Goal: Information Seeking & Learning: Learn about a topic

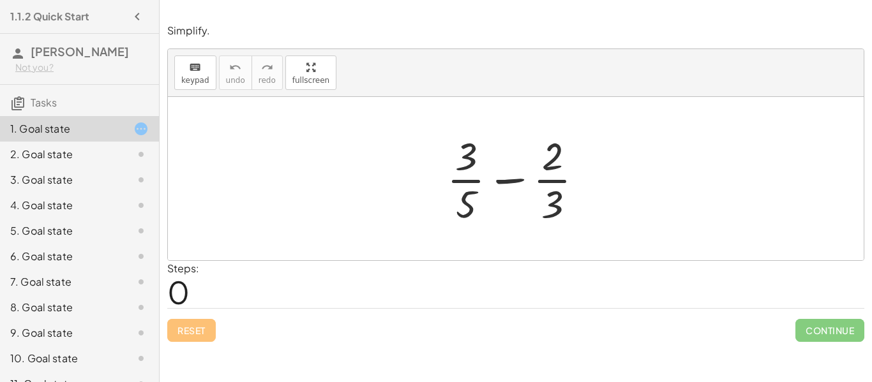
scroll to position [45, 0]
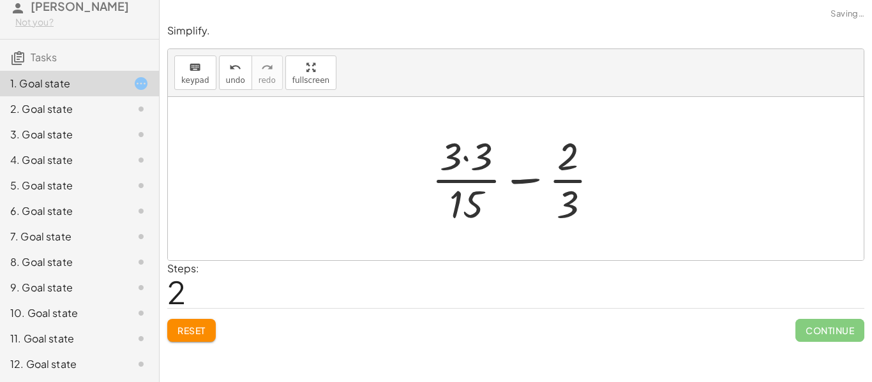
click at [33, 112] on div "2. Goal state" at bounding box center [61, 108] width 103 height 15
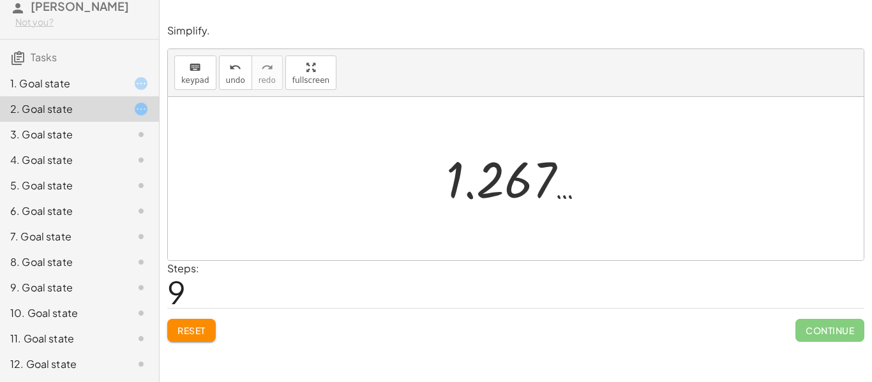
click at [185, 338] on button "Reset" at bounding box center [191, 330] width 49 height 23
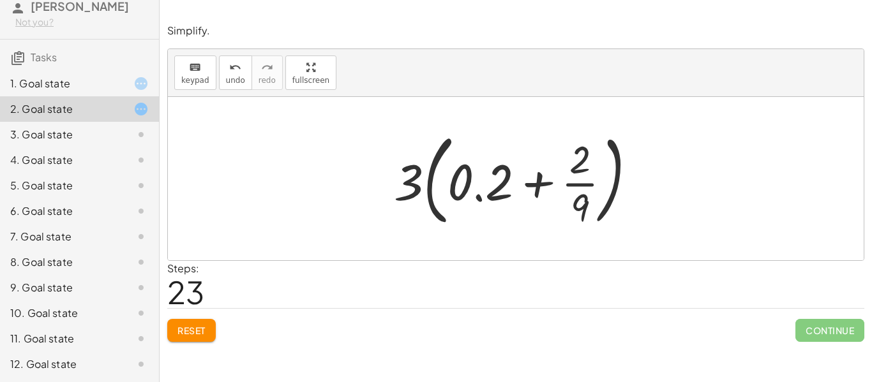
click at [200, 320] on button "Reset" at bounding box center [191, 330] width 49 height 23
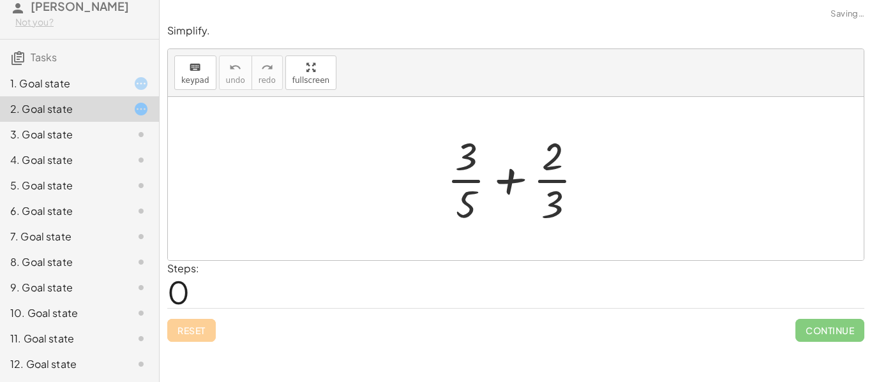
click at [195, 342] on div "Reset Continue" at bounding box center [515, 325] width 697 height 34
click at [89, 364] on div "12. Goal state" at bounding box center [61, 364] width 103 height 15
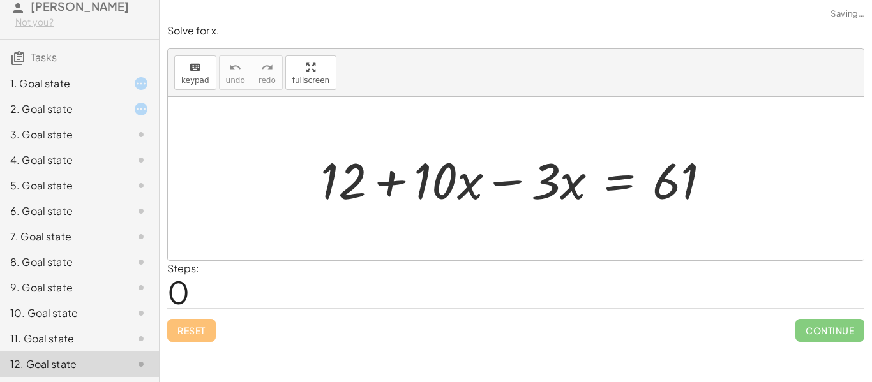
click at [92, 352] on div "12. Goal state" at bounding box center [79, 365] width 159 height 26
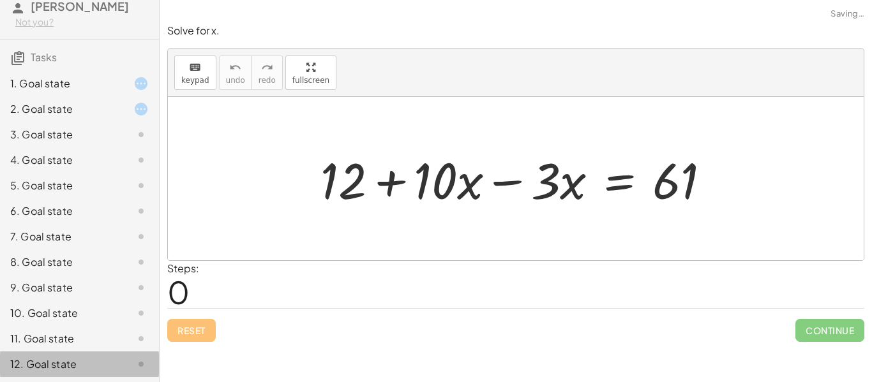
click at [94, 330] on div "11. Goal state" at bounding box center [79, 339] width 159 height 26
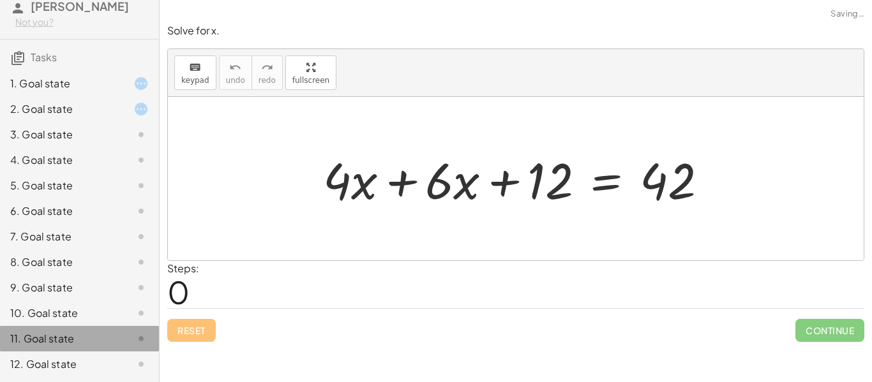
click at [91, 330] on div "11. Goal state" at bounding box center [79, 339] width 159 height 26
click at [90, 352] on div "10. Goal state" at bounding box center [79, 365] width 159 height 26
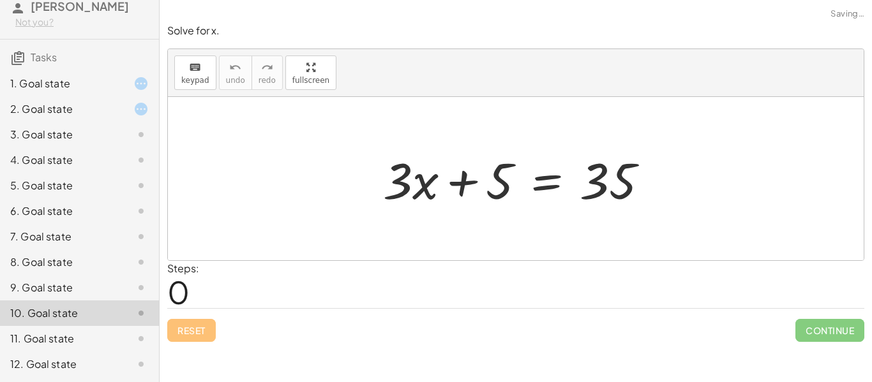
click at [89, 326] on div "9. Goal state" at bounding box center [79, 339] width 159 height 26
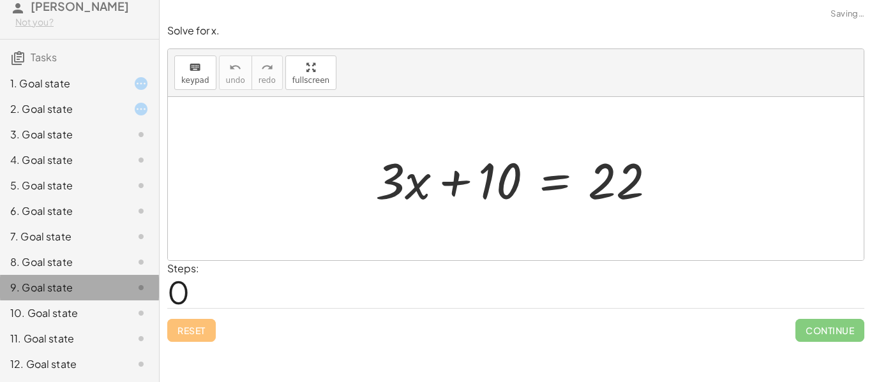
click at [88, 287] on div "9. Goal state" at bounding box center [61, 287] width 103 height 15
click at [87, 270] on div "8. Goal state" at bounding box center [61, 262] width 103 height 15
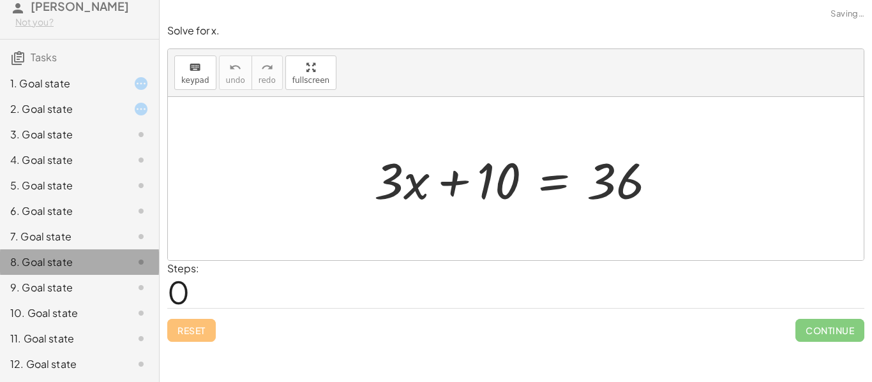
click at [87, 253] on div "8. Goal state" at bounding box center [79, 263] width 159 height 26
click at [86, 243] on div "7. Goal state" at bounding box center [61, 236] width 103 height 15
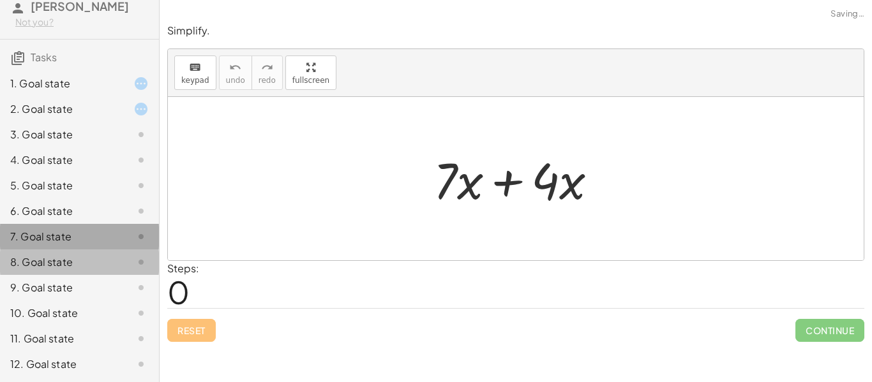
click at [84, 227] on div "7. Goal state" at bounding box center [79, 237] width 159 height 26
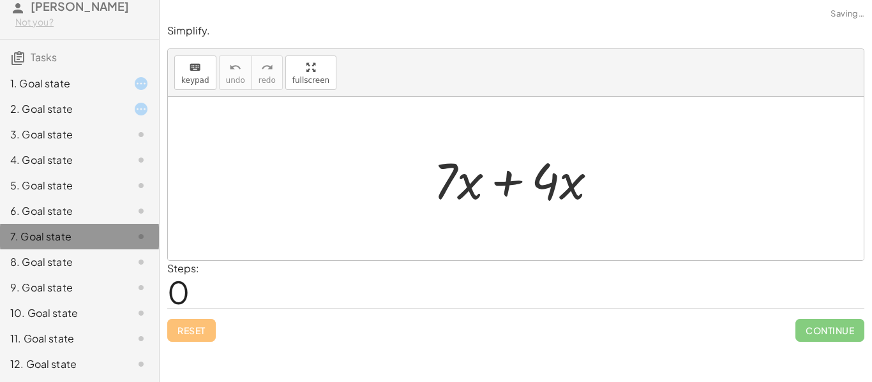
click at [86, 250] on div "6. Goal state" at bounding box center [79, 263] width 159 height 26
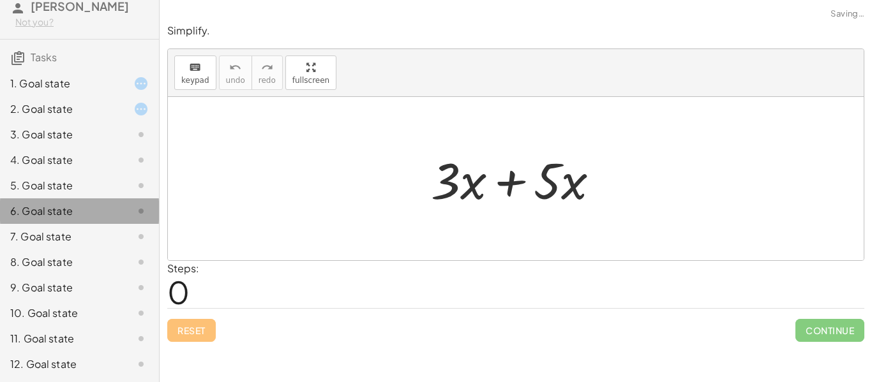
click at [86, 216] on div "6. Goal state" at bounding box center [61, 211] width 103 height 15
click at [86, 250] on div "6. Goal state" at bounding box center [79, 263] width 159 height 26
click at [87, 187] on div "5. Goal state" at bounding box center [61, 185] width 103 height 15
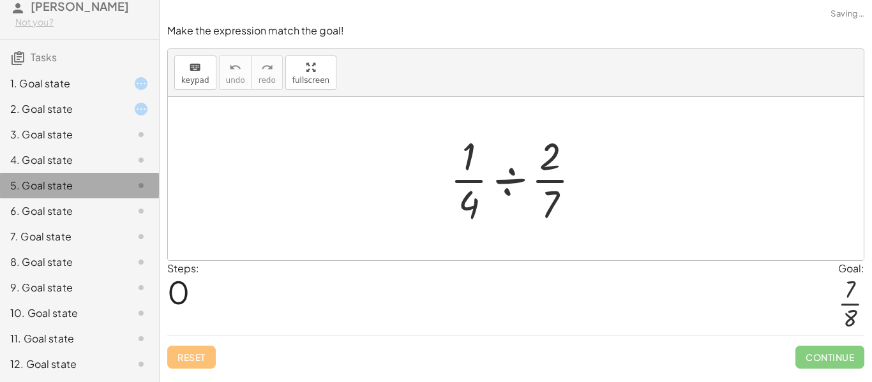
click at [91, 180] on div "5. Goal state" at bounding box center [61, 185] width 103 height 15
click at [82, 250] on div "6. Goal state" at bounding box center [79, 263] width 159 height 26
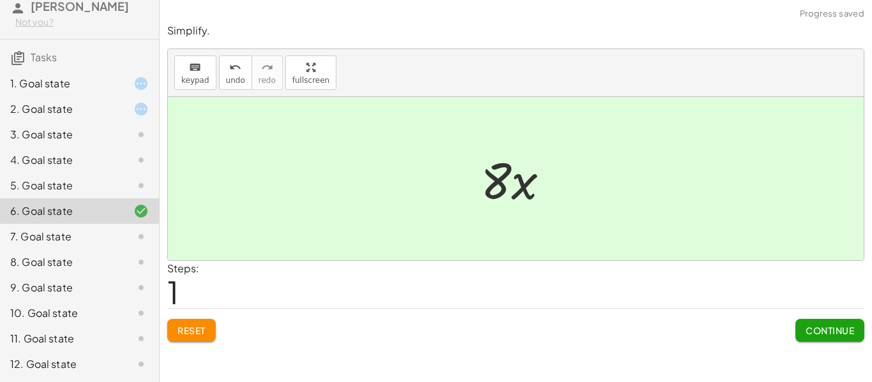
click at [828, 339] on button "Continue" at bounding box center [829, 330] width 69 height 23
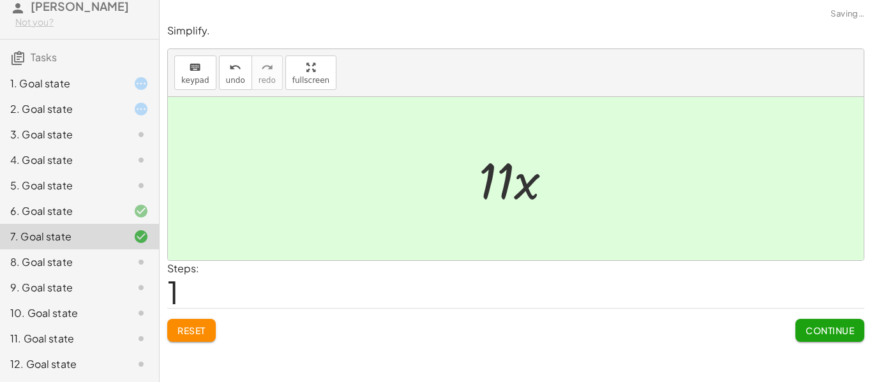
click at [154, 301] on div "8. Goal state" at bounding box center [79, 314] width 159 height 26
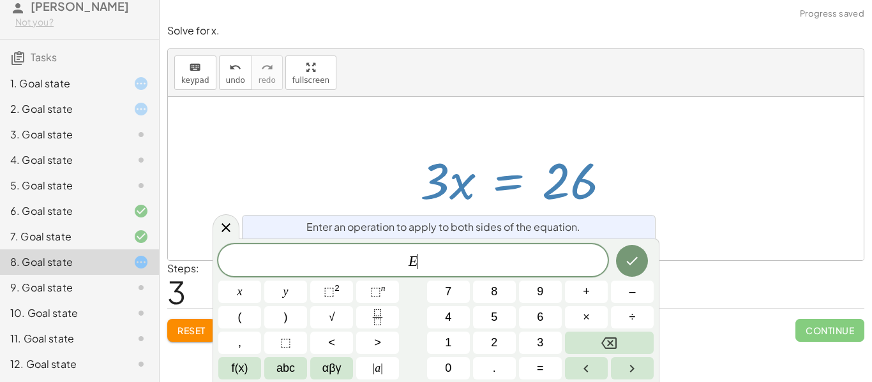
scroll to position [4, 0]
click at [178, 331] on span "Reset" at bounding box center [191, 330] width 28 height 11
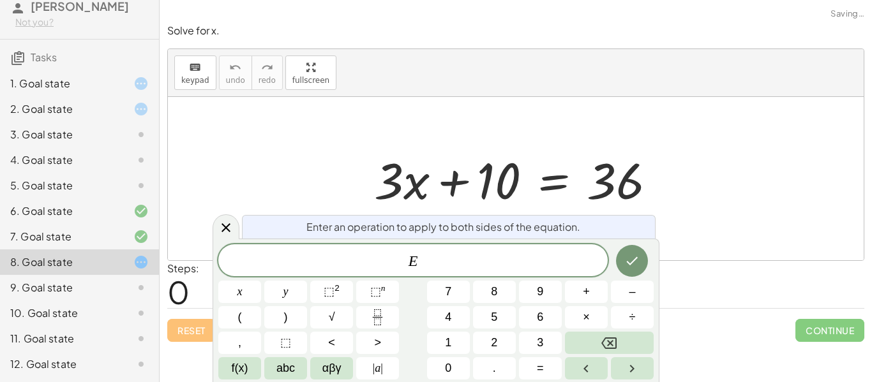
click at [174, 332] on div "Reset Continue" at bounding box center [515, 325] width 697 height 34
click at [225, 235] on icon at bounding box center [225, 227] width 15 height 15
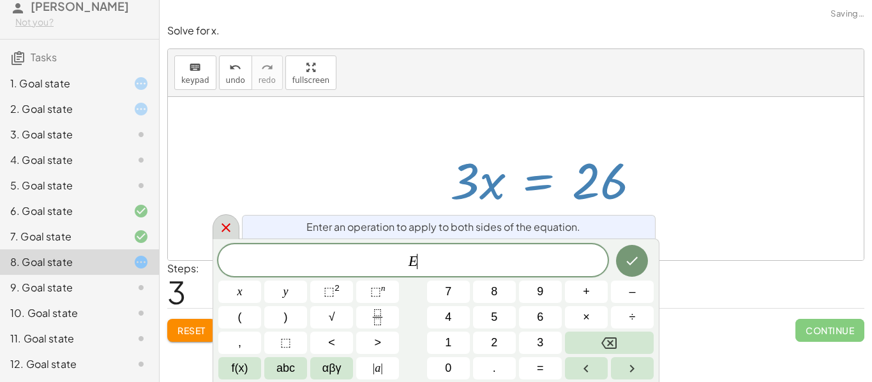
scroll to position [8, 0]
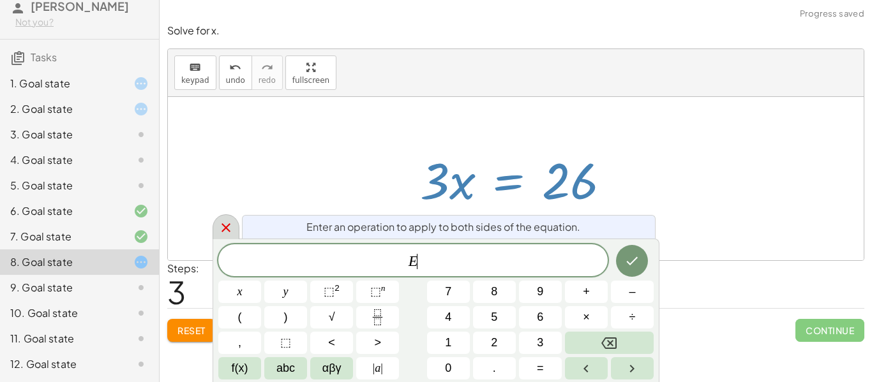
click at [365, 320] on button "Fraction" at bounding box center [377, 317] width 43 height 22
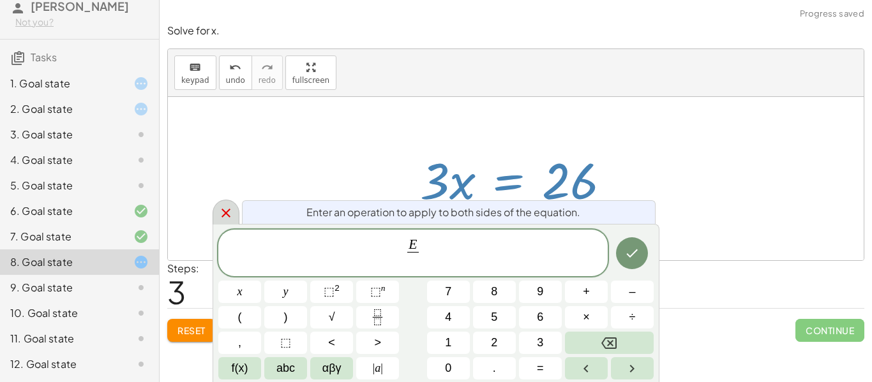
click at [541, 341] on span "3" at bounding box center [540, 342] width 6 height 17
click at [636, 252] on icon "Done" at bounding box center [631, 253] width 15 height 15
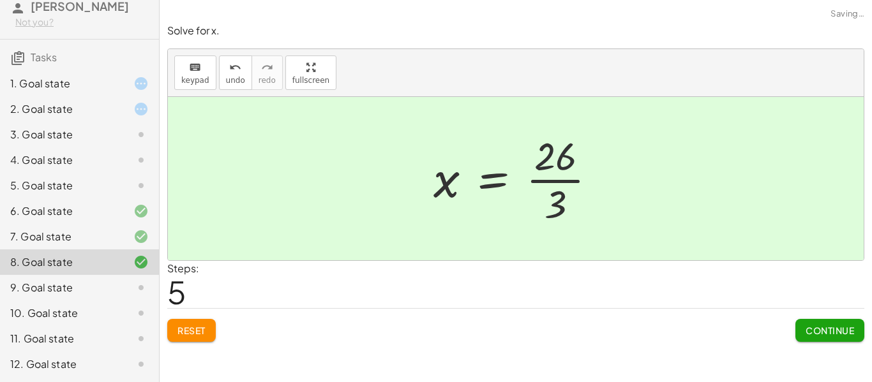
click at [811, 334] on span "Continue" at bounding box center [830, 330] width 49 height 11
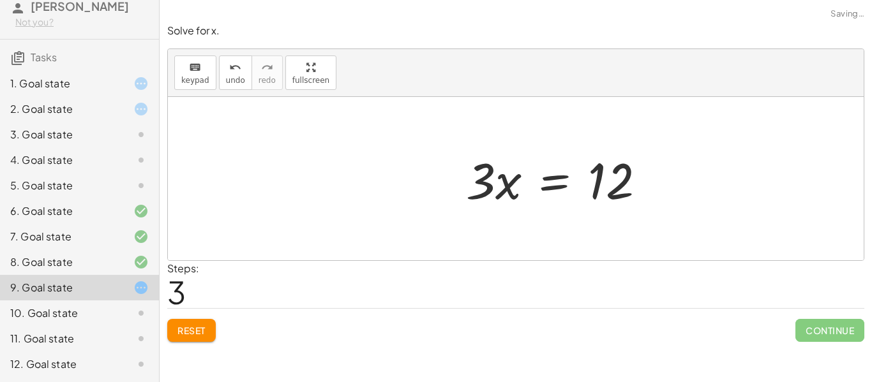
scroll to position [11, 0]
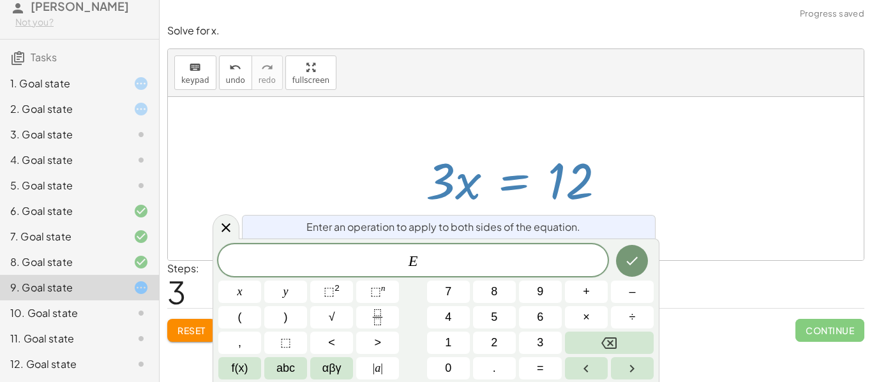
click at [386, 317] on button "Fraction" at bounding box center [377, 317] width 43 height 22
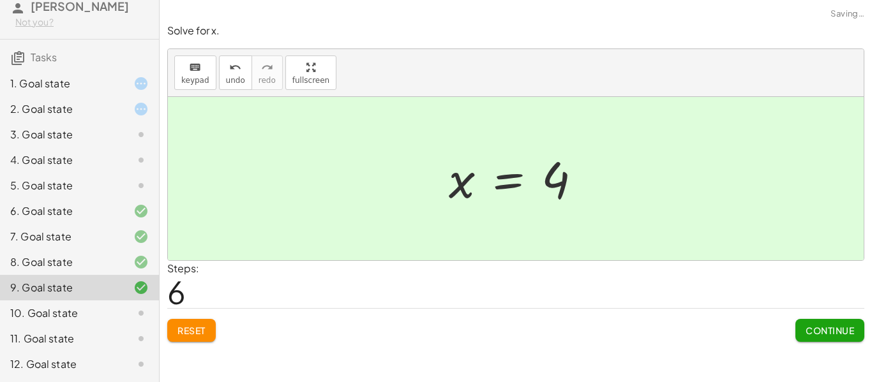
click at [815, 334] on span "Continue" at bounding box center [830, 330] width 49 height 11
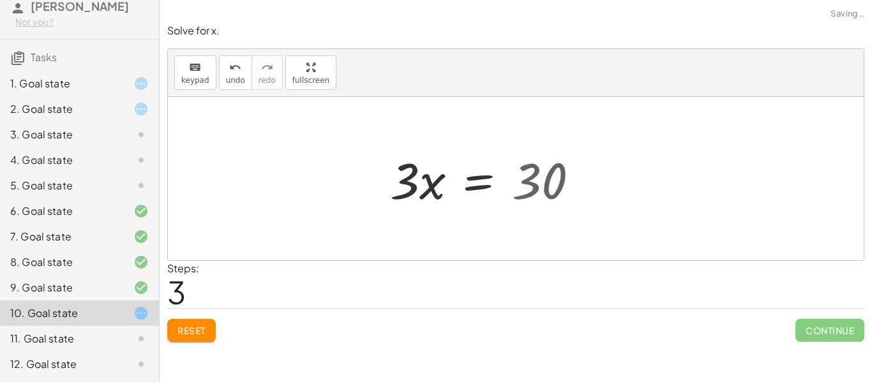
scroll to position [15, 0]
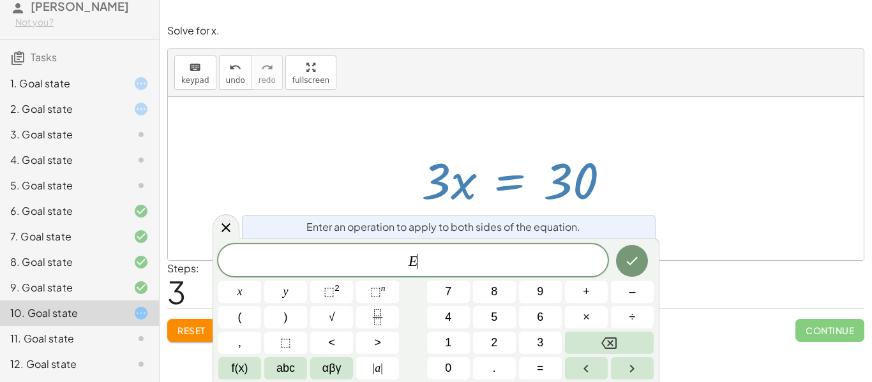
click at [375, 319] on icon "Fraction" at bounding box center [378, 318] width 16 height 16
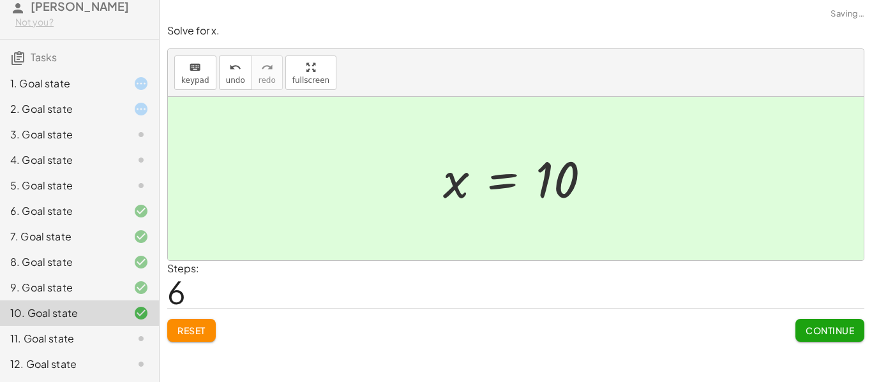
click at [818, 327] on span "Continue" at bounding box center [830, 330] width 49 height 11
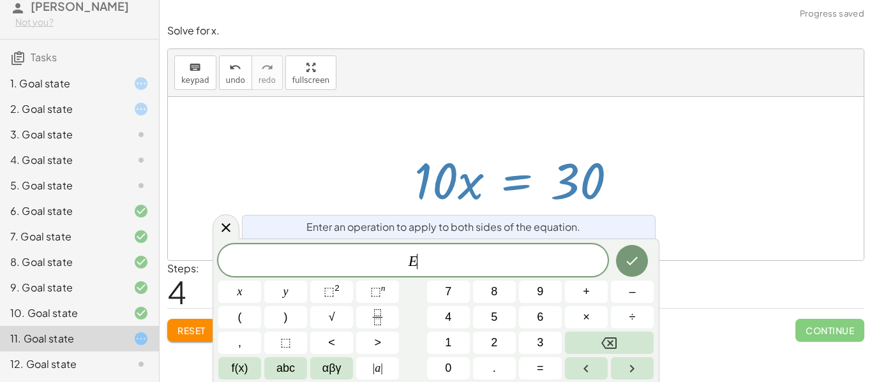
click at [382, 317] on rect "Fraction" at bounding box center [378, 317] width 10 height 1
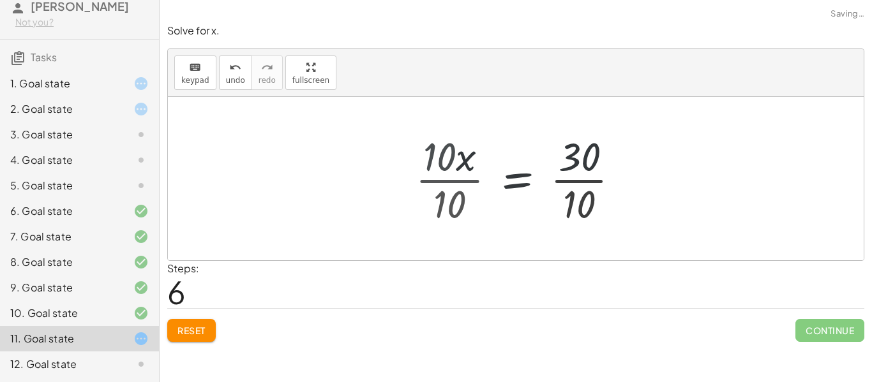
click at [443, 198] on div "+ · 4 · x + · 6 · x + 12 = 42 + · 4 · x + · 6 · x + 12 − 12 = + 42 − 12 + · 4 ·…" at bounding box center [539, 178] width 201 height 105
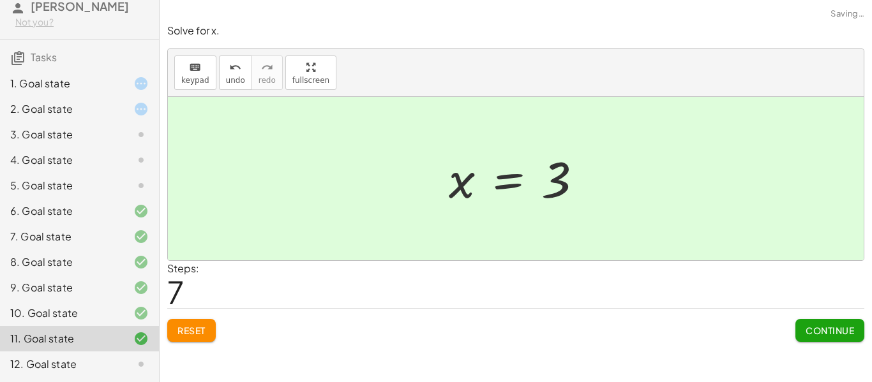
click at [825, 340] on button "Continue" at bounding box center [829, 330] width 69 height 23
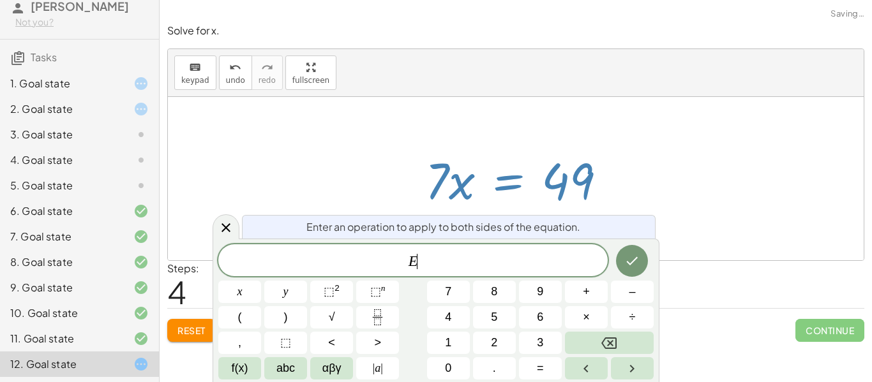
click at [382, 327] on button "Fraction" at bounding box center [377, 317] width 43 height 22
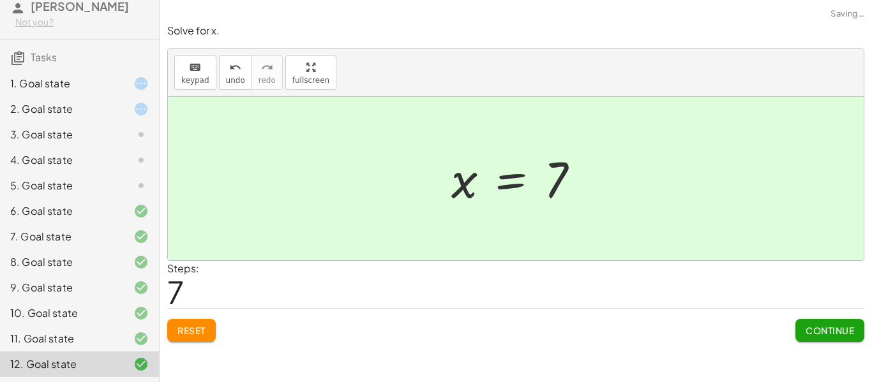
click at [842, 336] on span "Continue" at bounding box center [830, 330] width 49 height 11
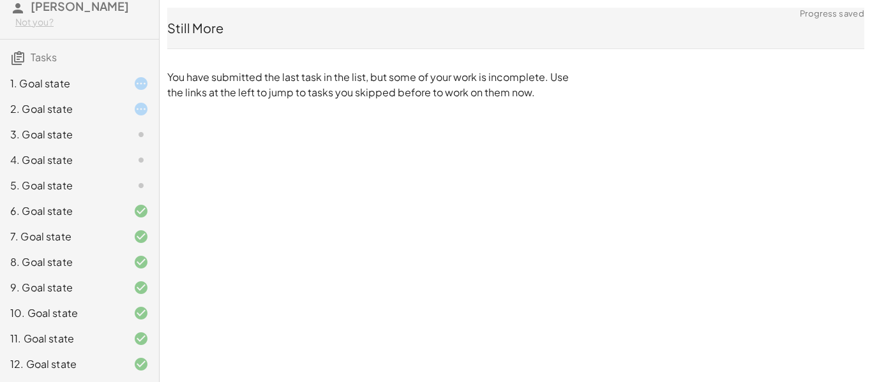
click at [40, 192] on div "5. Goal state" at bounding box center [61, 185] width 103 height 15
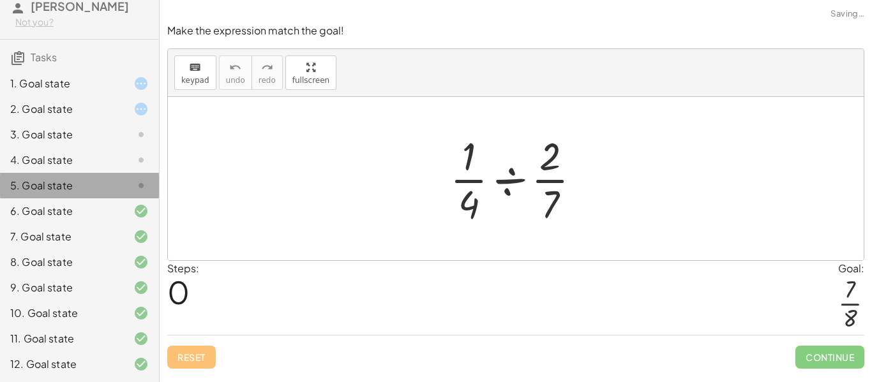
click at [36, 192] on div "5. Goal state" at bounding box center [61, 185] width 103 height 15
click at [75, 162] on div "4. Goal state" at bounding box center [61, 160] width 103 height 15
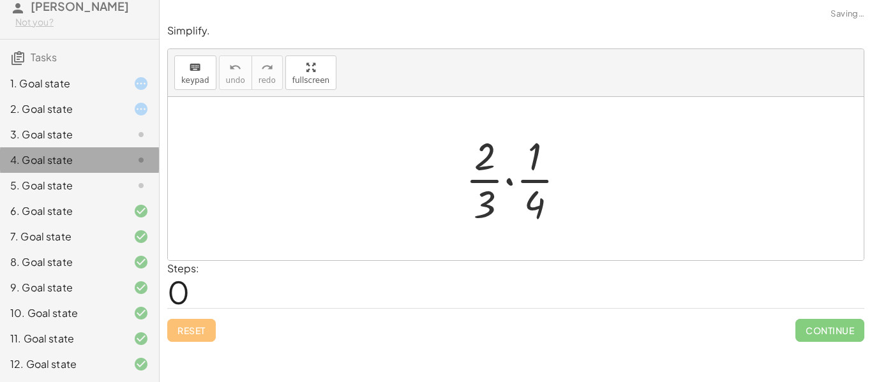
click at [67, 138] on div "3. Goal state" at bounding box center [61, 134] width 103 height 15
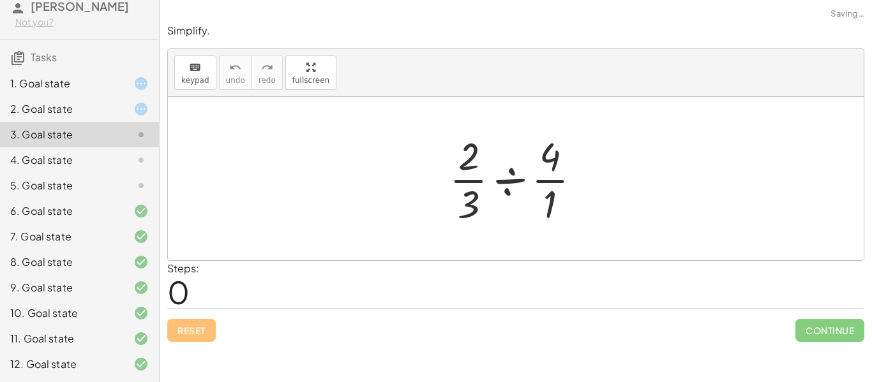
click at [63, 147] on div "2. Goal state" at bounding box center [79, 160] width 159 height 26
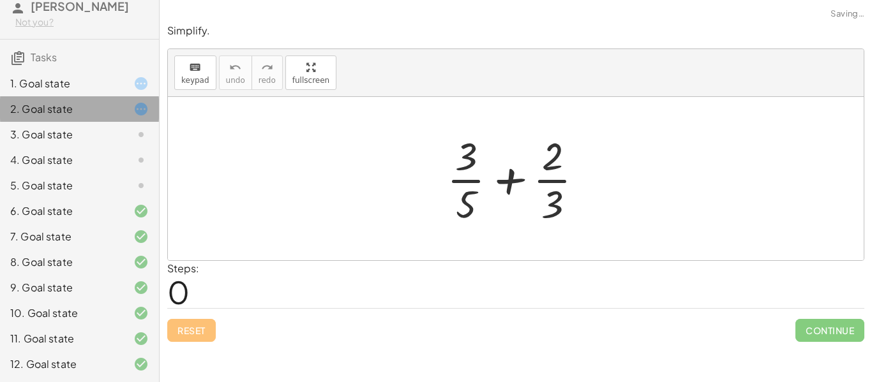
click at [41, 122] on div "1. Goal state" at bounding box center [79, 135] width 159 height 26
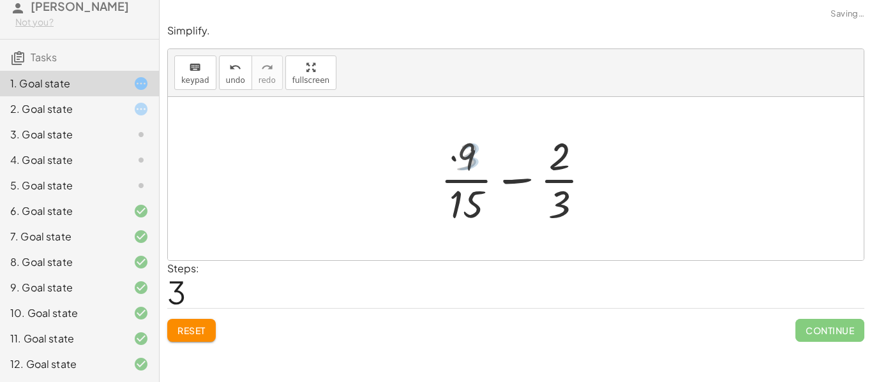
click at [188, 329] on span "Reset" at bounding box center [191, 330] width 28 height 11
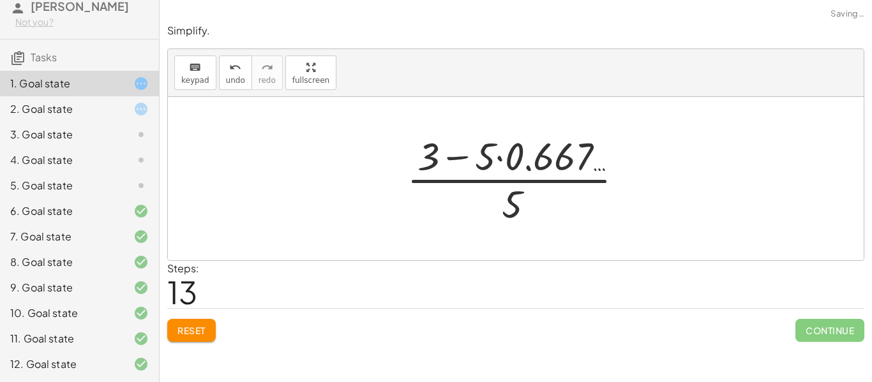
click at [178, 335] on span "Reset" at bounding box center [191, 330] width 28 height 11
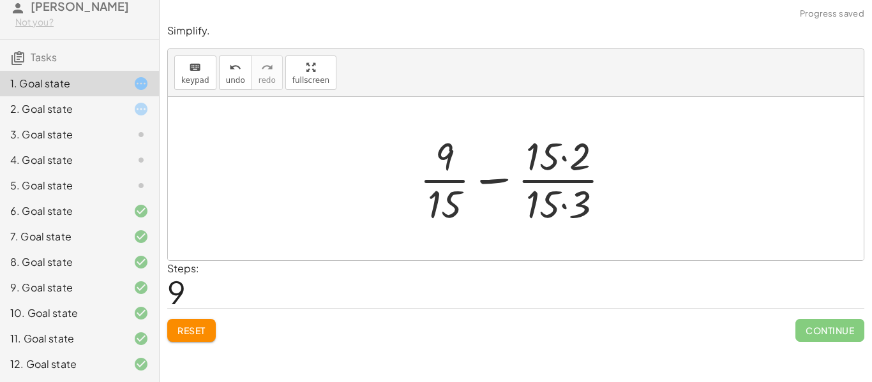
click at [183, 329] on span "Reset" at bounding box center [191, 330] width 28 height 11
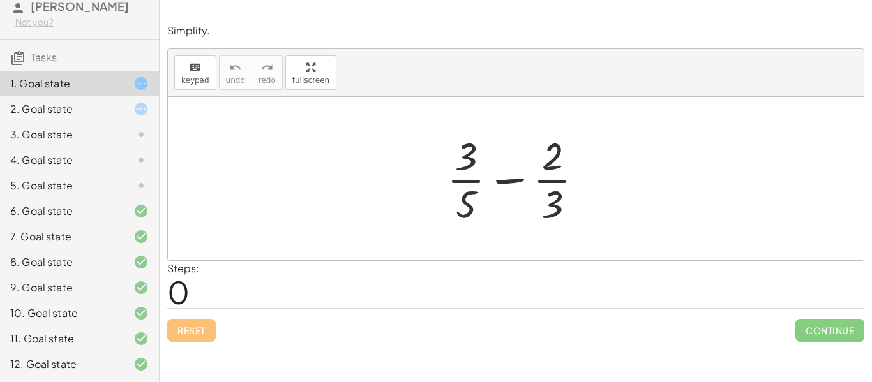
click at [481, 230] on div "+ · 3 · 5 − · 2 · 3" at bounding box center [516, 178] width 176 height 105
click at [506, 184] on div at bounding box center [520, 179] width 160 height 98
click at [471, 196] on div at bounding box center [520, 179] width 160 height 98
click at [465, 197] on div at bounding box center [520, 179] width 160 height 98
click at [505, 181] on div at bounding box center [520, 179] width 160 height 98
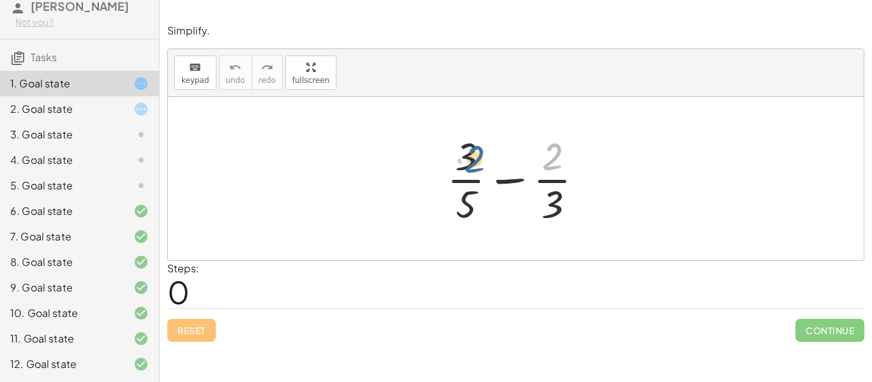
drag, startPoint x: 550, startPoint y: 164, endPoint x: 463, endPoint y: 167, distance: 86.9
click at [463, 167] on div at bounding box center [520, 179] width 160 height 98
drag, startPoint x: 557, startPoint y: 204, endPoint x: 465, endPoint y: 198, distance: 92.1
click at [465, 198] on div at bounding box center [520, 179] width 160 height 98
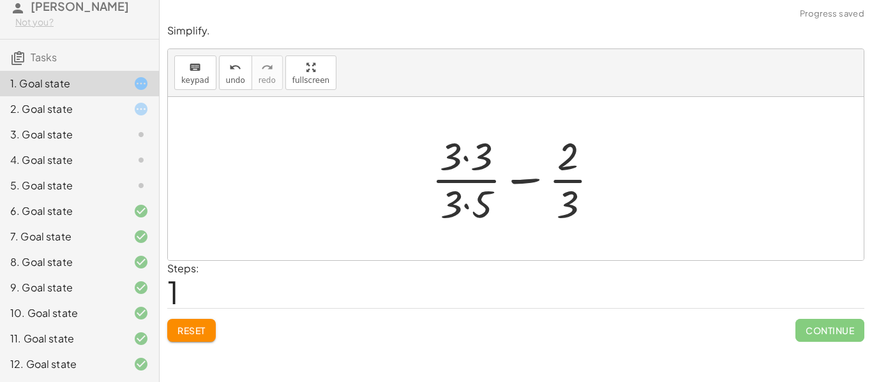
click at [468, 165] on div at bounding box center [520, 179] width 191 height 98
click at [465, 204] on div at bounding box center [521, 179] width 190 height 98
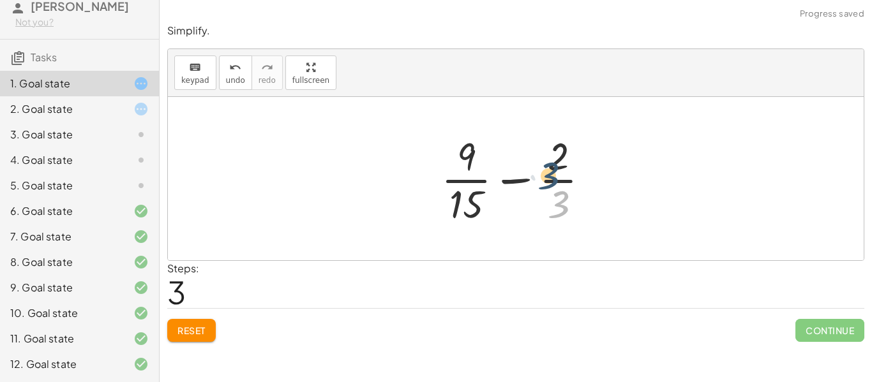
drag, startPoint x: 558, startPoint y: 204, endPoint x: 552, endPoint y: 200, distance: 7.4
click at [552, 200] on div at bounding box center [521, 179] width 172 height 98
drag, startPoint x: 459, startPoint y: 204, endPoint x: 560, endPoint y: 193, distance: 101.4
click at [560, 193] on div at bounding box center [521, 179] width 172 height 98
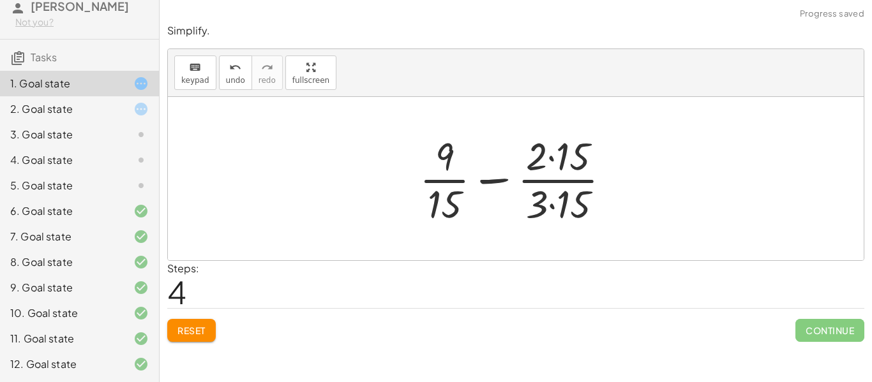
click at [555, 161] on div at bounding box center [520, 179] width 214 height 98
click at [552, 204] on div at bounding box center [520, 179] width 214 height 98
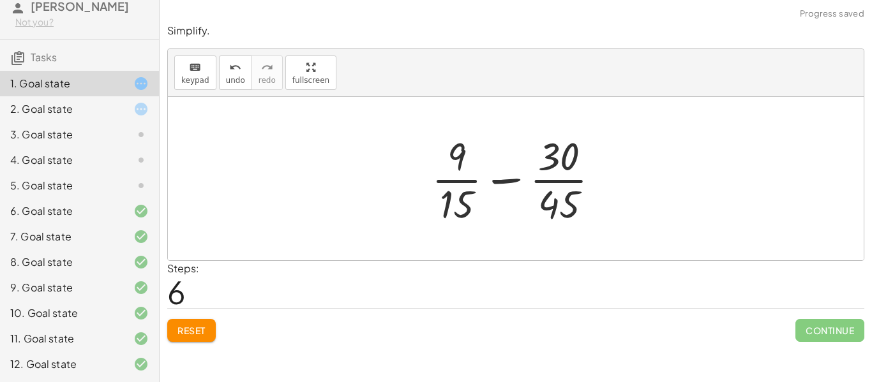
click at [502, 181] on div at bounding box center [521, 179] width 192 height 98
drag, startPoint x: 458, startPoint y: 209, endPoint x: 428, endPoint y: 213, distance: 31.0
click at [428, 213] on div at bounding box center [521, 179] width 192 height 98
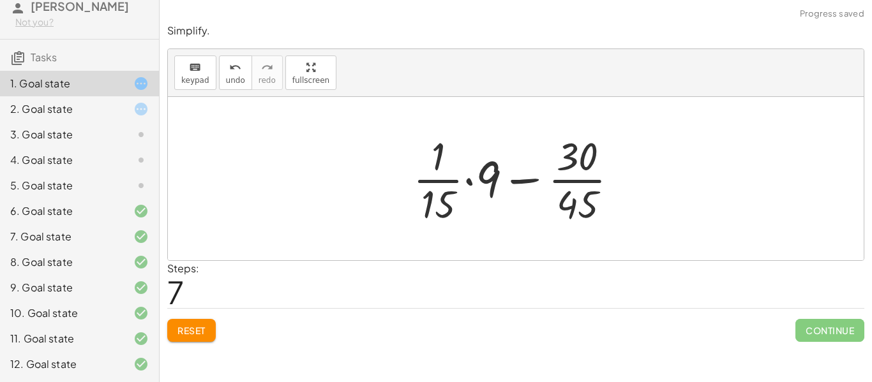
click at [170, 332] on button "Reset" at bounding box center [191, 330] width 49 height 23
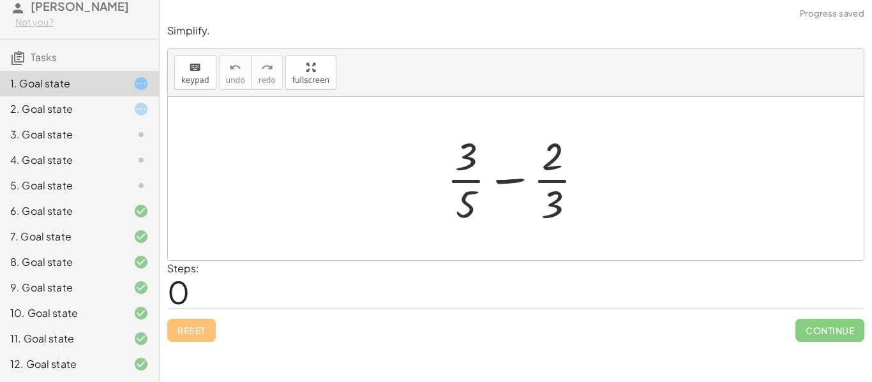
click at [110, 224] on div "5. Goal state" at bounding box center [79, 237] width 159 height 26
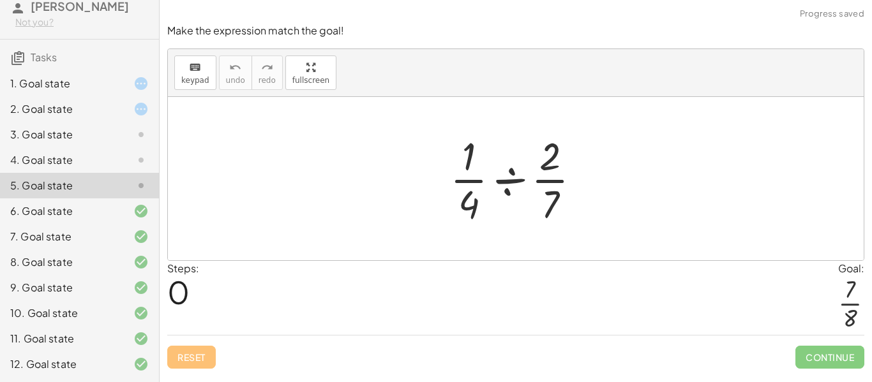
click at [99, 165] on div "4. Goal state" at bounding box center [61, 160] width 103 height 15
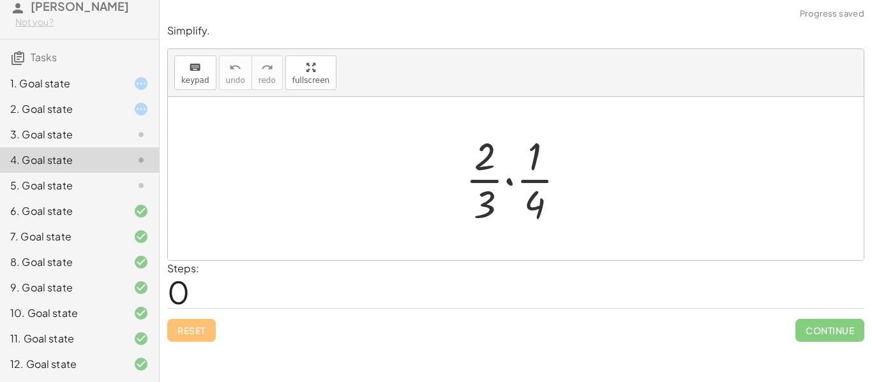
click at [511, 184] on div at bounding box center [520, 179] width 123 height 98
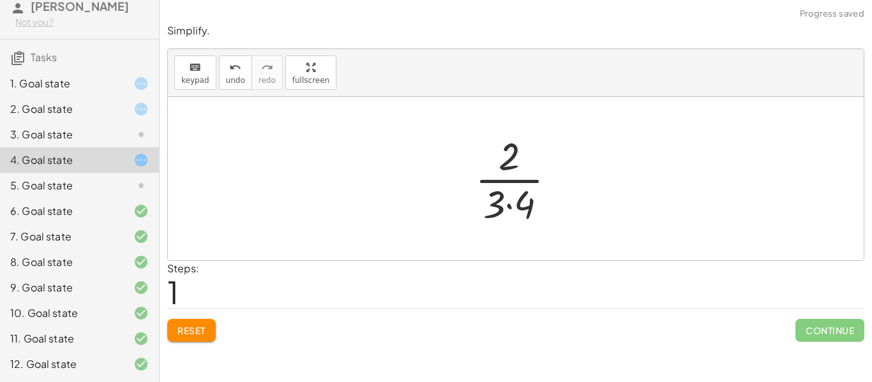
click at [507, 207] on div at bounding box center [521, 179] width 104 height 98
click at [509, 183] on div at bounding box center [520, 179] width 86 height 98
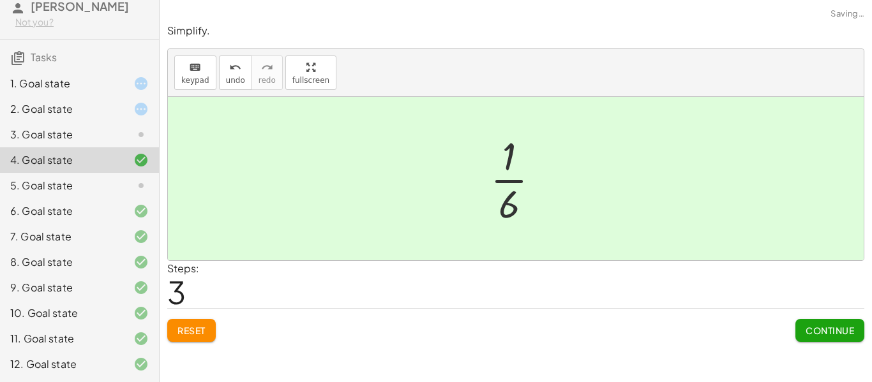
click at [105, 90] on div "1. Goal state" at bounding box center [61, 83] width 103 height 15
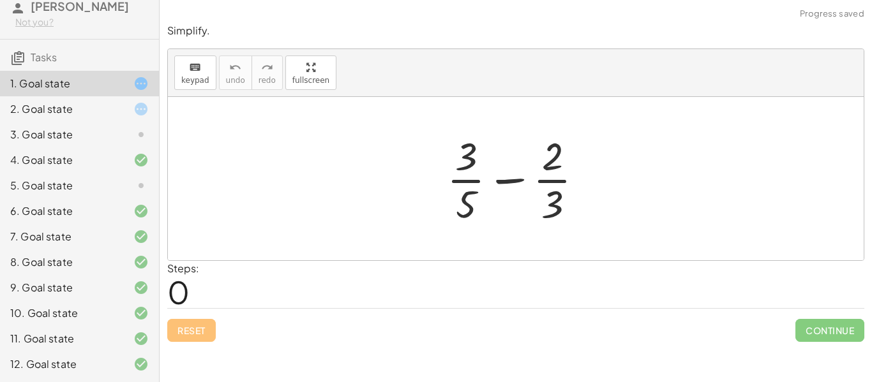
click at [505, 179] on div at bounding box center [520, 179] width 160 height 98
click at [507, 184] on div at bounding box center [520, 179] width 160 height 98
drag, startPoint x: 545, startPoint y: 162, endPoint x: 521, endPoint y: 192, distance: 39.1
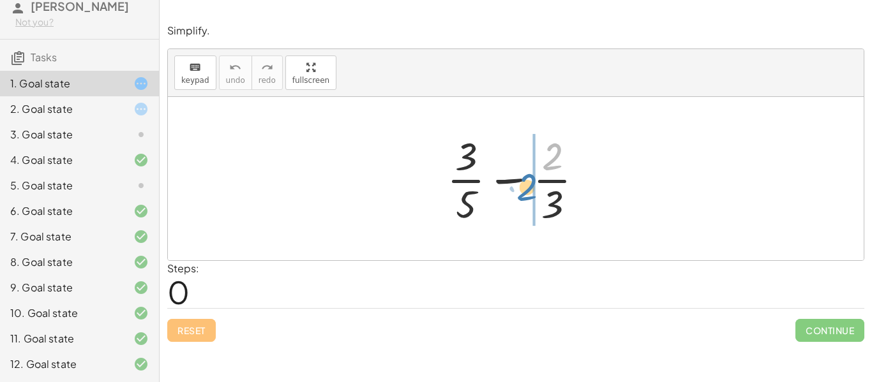
click at [521, 192] on div at bounding box center [520, 179] width 160 height 98
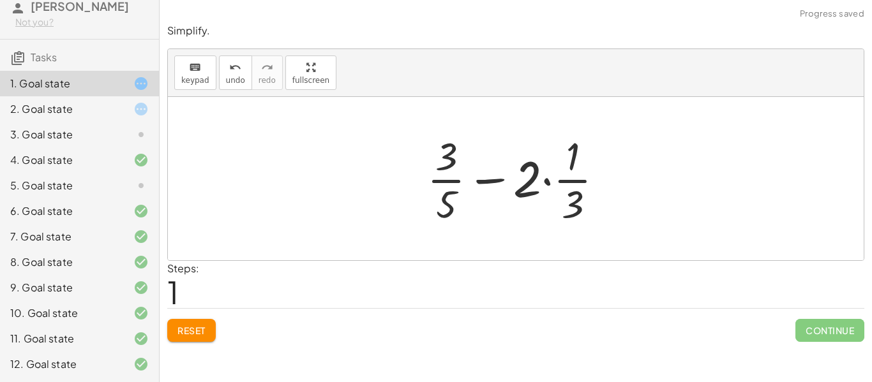
click at [547, 177] on div at bounding box center [521, 179] width 200 height 98
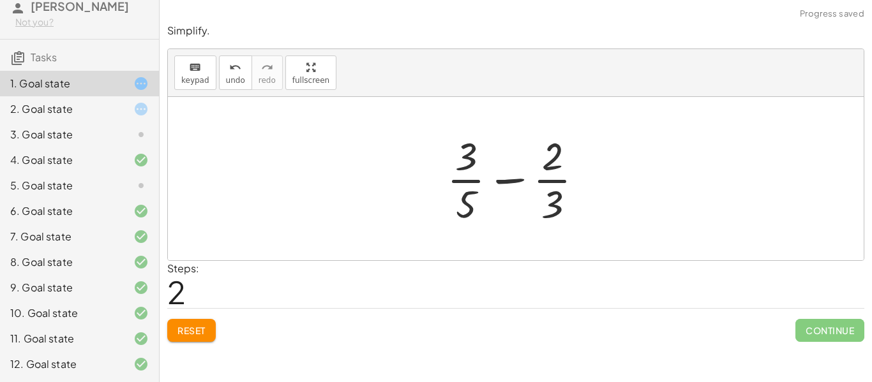
click at [513, 180] on div at bounding box center [520, 179] width 160 height 98
click at [483, 177] on div at bounding box center [520, 179] width 160 height 98
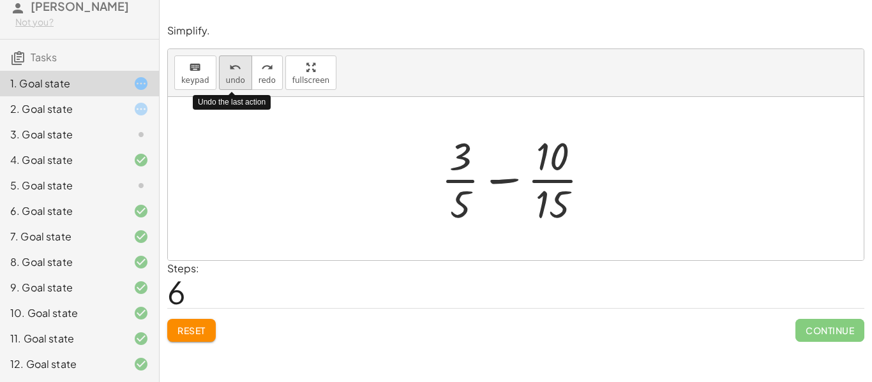
click at [229, 78] on span "undo" at bounding box center [235, 80] width 19 height 9
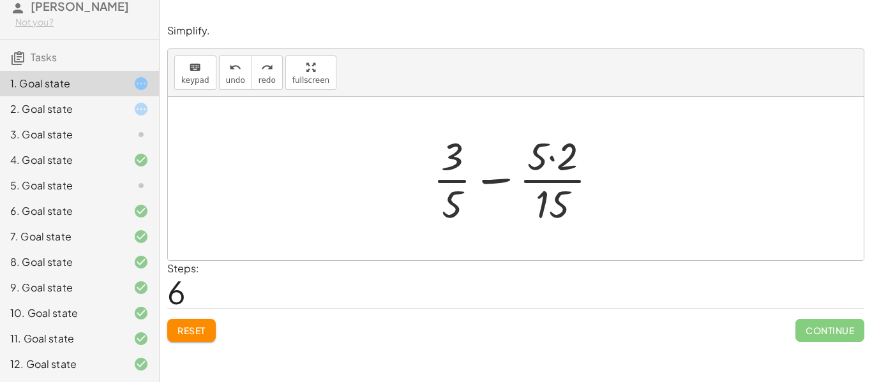
click at [555, 163] on div at bounding box center [520, 179] width 188 height 98
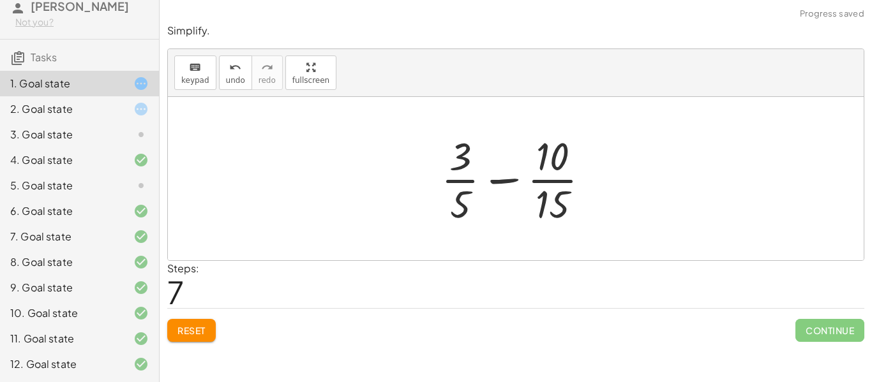
click at [468, 199] on div at bounding box center [521, 179] width 172 height 98
click at [564, 149] on div at bounding box center [521, 179] width 172 height 98
click at [221, 80] on button "undo undo" at bounding box center [235, 73] width 33 height 34
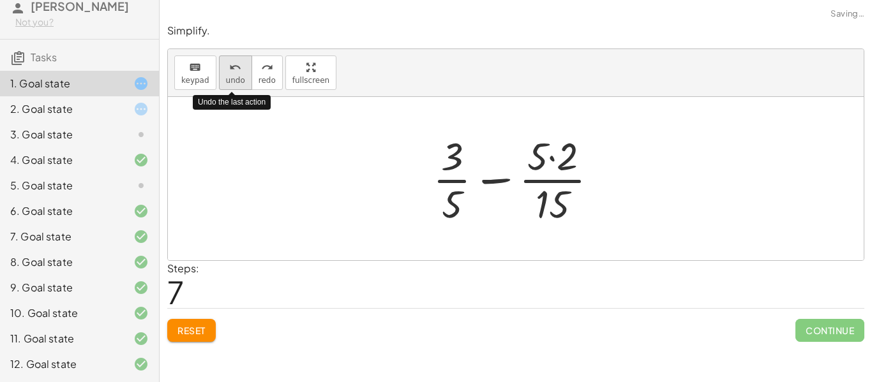
click at [221, 80] on button "undo undo" at bounding box center [235, 73] width 33 height 34
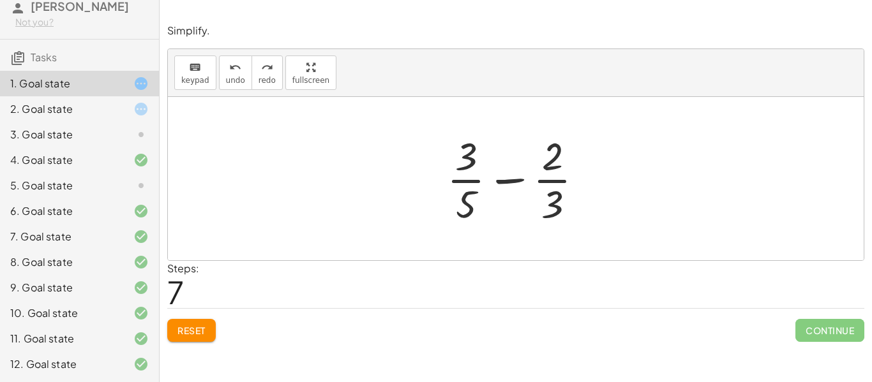
click at [472, 201] on div at bounding box center [520, 179] width 160 height 98
drag, startPoint x: 559, startPoint y: 211, endPoint x: 477, endPoint y: 206, distance: 81.3
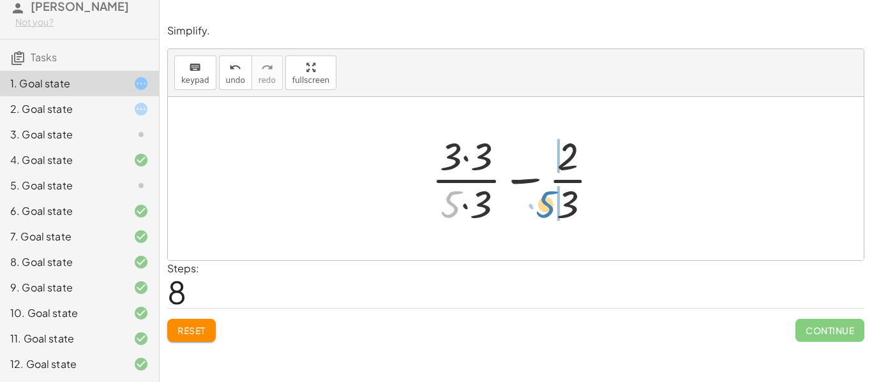
drag, startPoint x: 447, startPoint y: 205, endPoint x: 547, endPoint y: 205, distance: 99.6
click at [547, 205] on div at bounding box center [520, 179] width 191 height 98
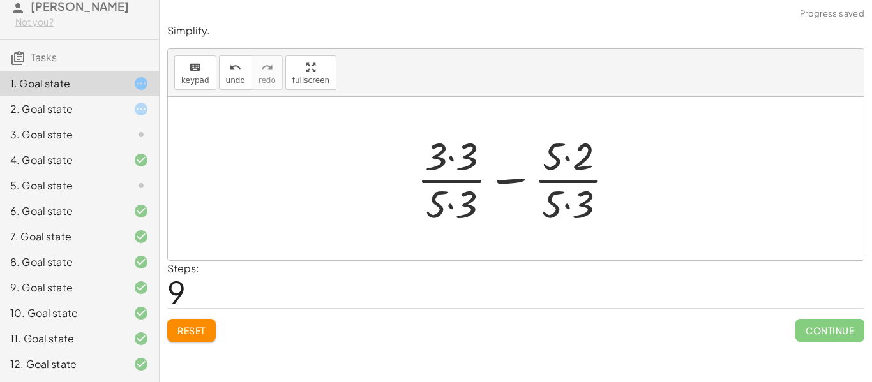
click at [450, 206] on div at bounding box center [520, 179] width 220 height 98
click at [449, 162] on div at bounding box center [520, 179] width 220 height 98
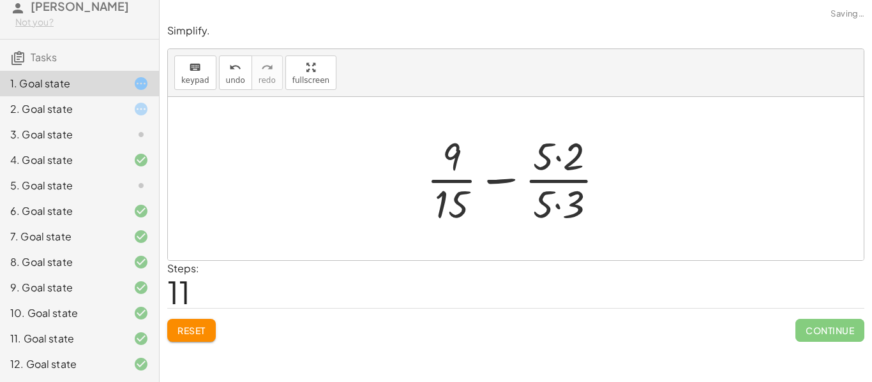
click at [555, 160] on div at bounding box center [520, 179] width 201 height 98
click at [555, 203] on div at bounding box center [520, 179] width 201 height 98
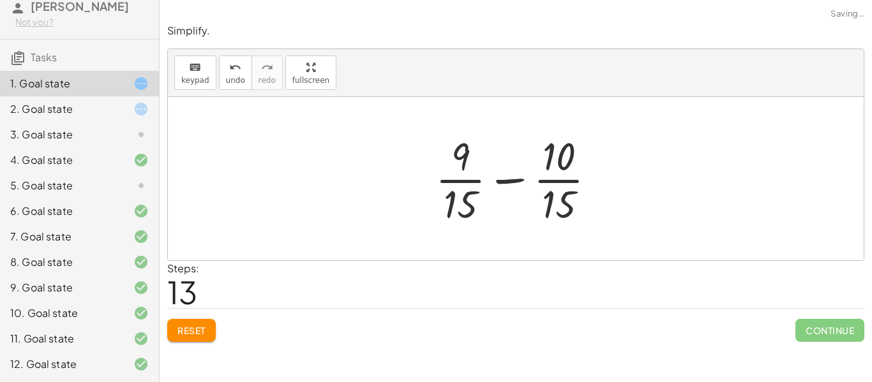
click at [507, 183] on div at bounding box center [521, 179] width 184 height 98
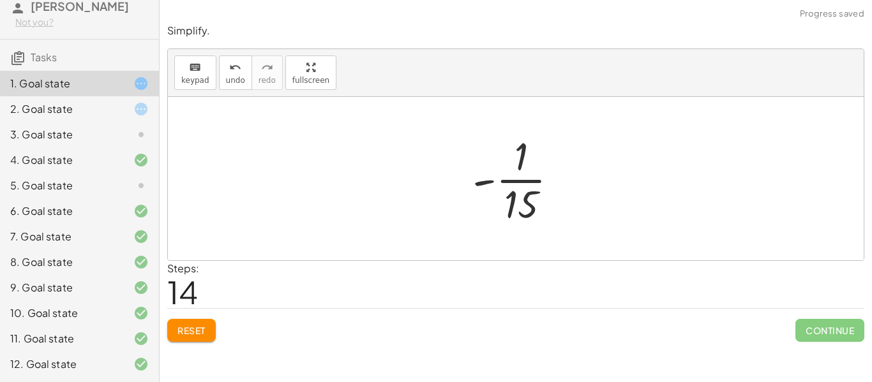
click at [514, 181] on div at bounding box center [520, 179] width 109 height 98
click at [510, 182] on div at bounding box center [520, 179] width 109 height 98
drag, startPoint x: 489, startPoint y: 180, endPoint x: 517, endPoint y: 162, distance: 33.3
click at [517, 162] on div at bounding box center [520, 179] width 109 height 98
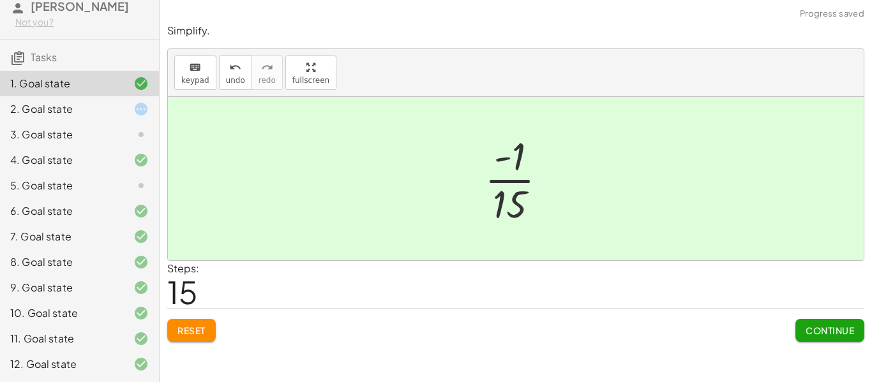
click at [127, 108] on div at bounding box center [131, 108] width 36 height 15
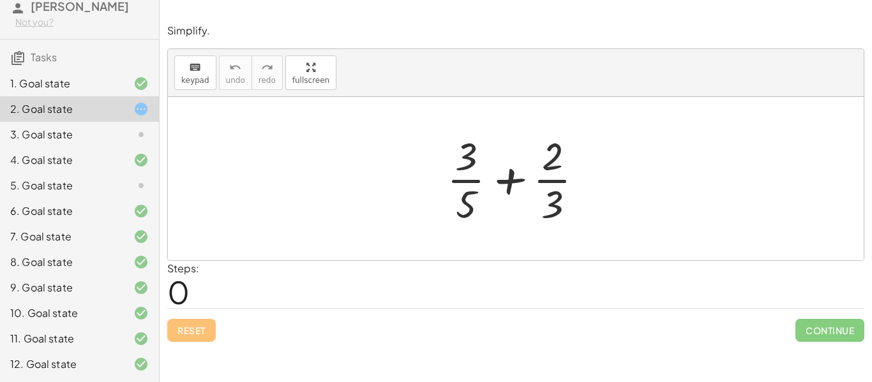
click at [70, 122] on div "1. Goal state" at bounding box center [79, 135] width 159 height 26
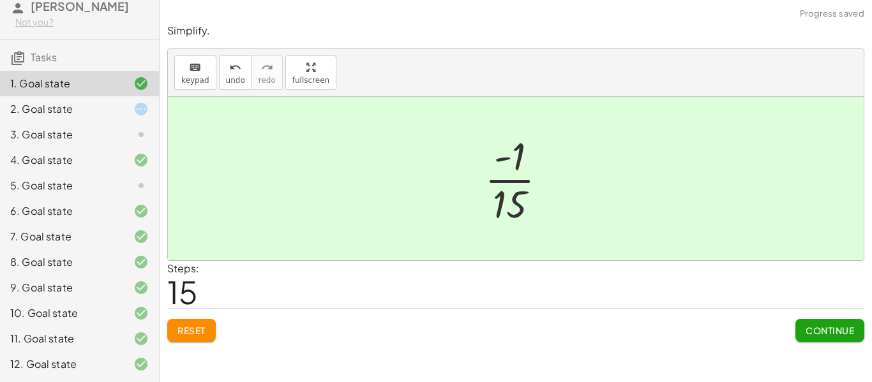
click at [70, 114] on div "2. Goal state" at bounding box center [61, 108] width 103 height 15
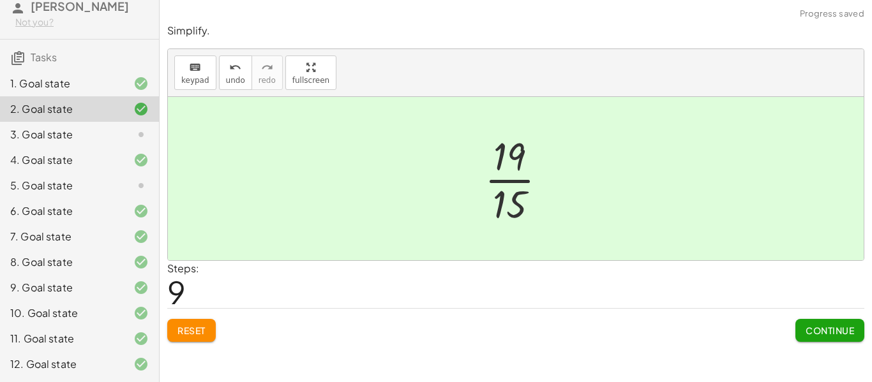
click at [847, 340] on button "Continue" at bounding box center [829, 330] width 69 height 23
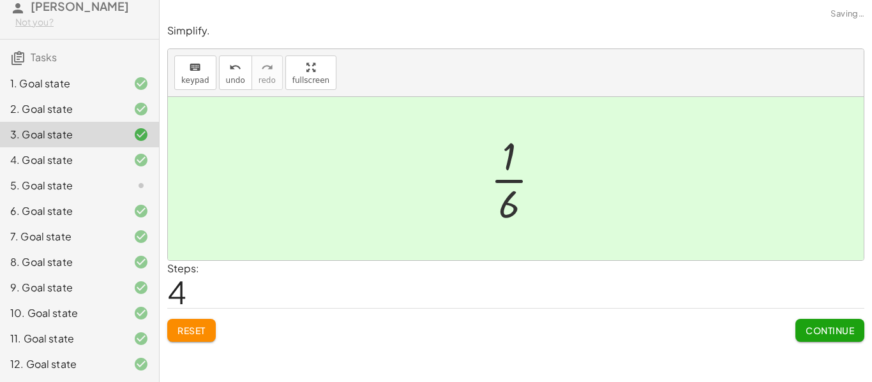
click at [82, 192] on div "5. Goal state" at bounding box center [61, 185] width 103 height 15
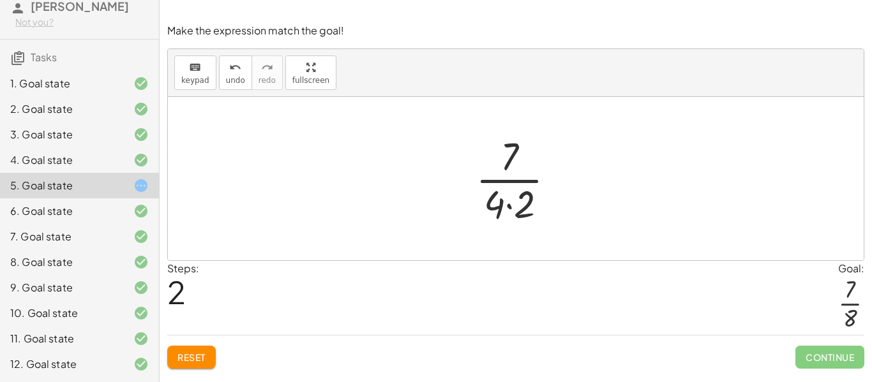
click at [0, 0] on div "Make the expression match the goal! keyboard keypad undo undo redo redo fullscr…" at bounding box center [0, 0] width 0 height 0
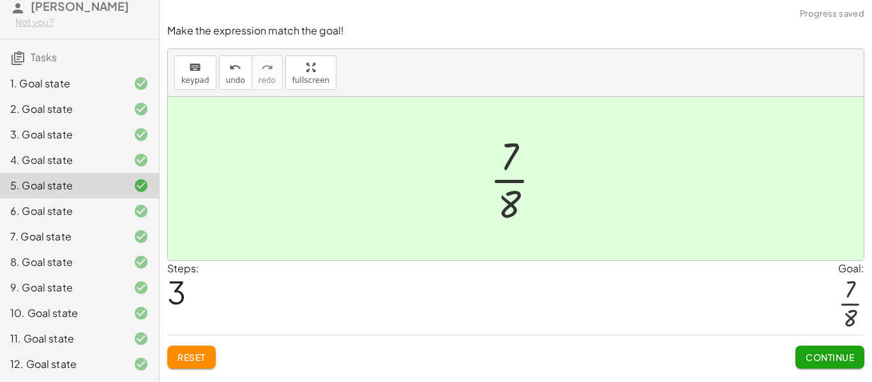
click at [825, 361] on span "Continue" at bounding box center [830, 357] width 49 height 11
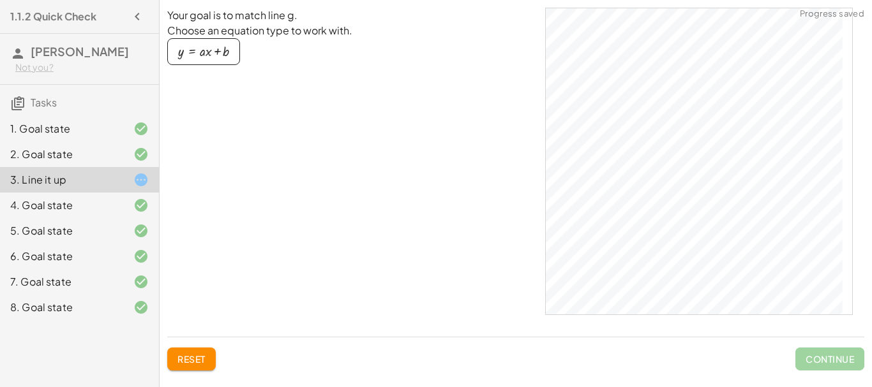
click at [61, 184] on div "3. Line it up" at bounding box center [61, 179] width 103 height 15
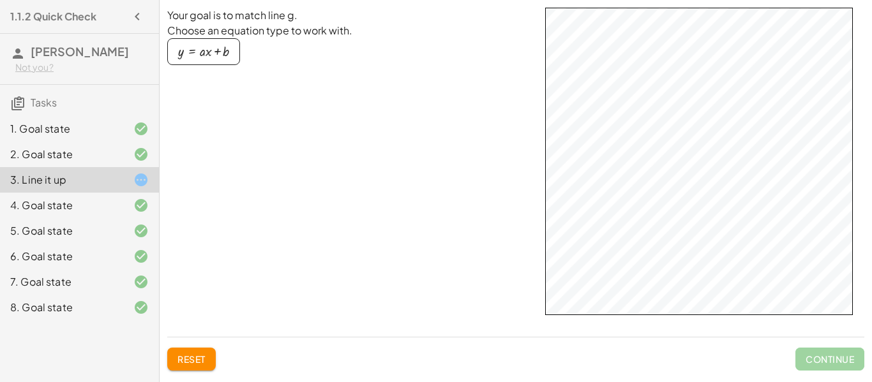
click at [215, 41] on button "y = + · a · x + b" at bounding box center [203, 51] width 73 height 27
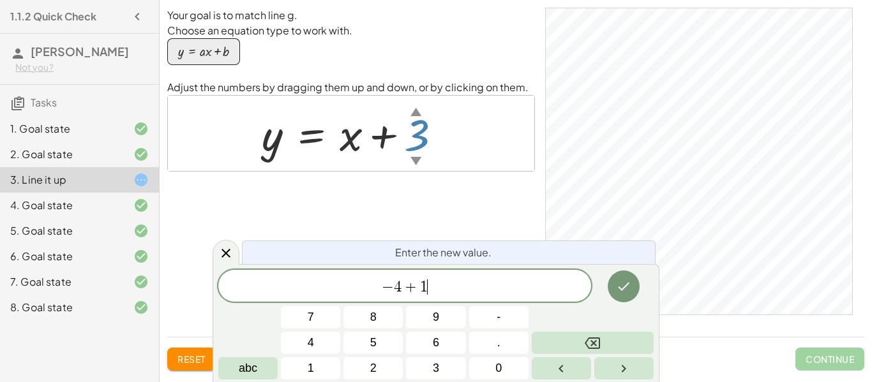
scroll to position [6, 0]
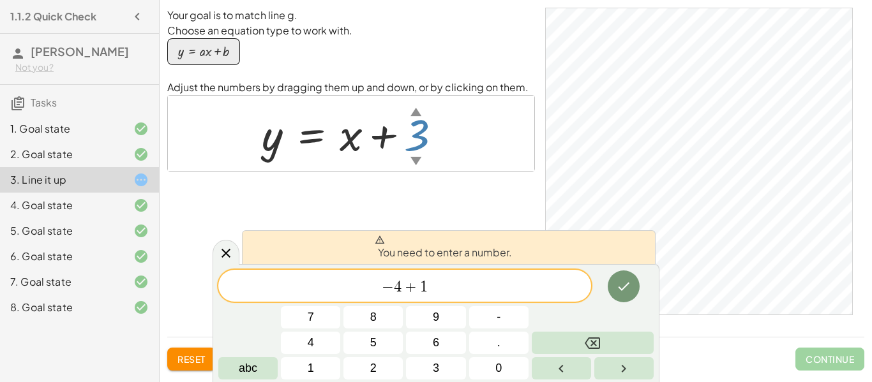
click at [629, 283] on icon "Done" at bounding box center [624, 287] width 11 height 8
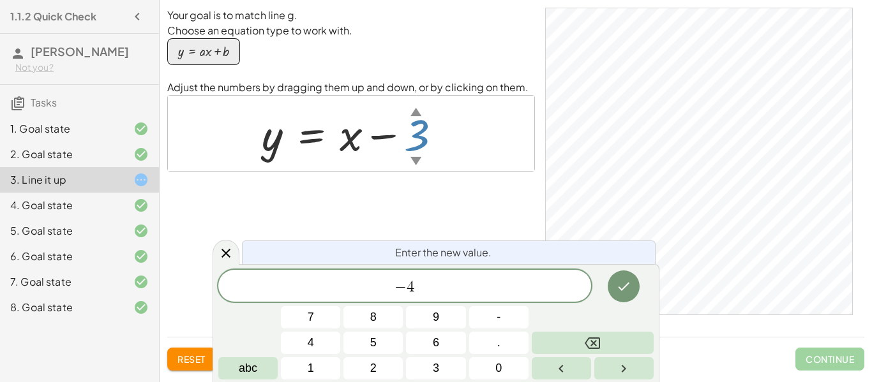
scroll to position [0, 0]
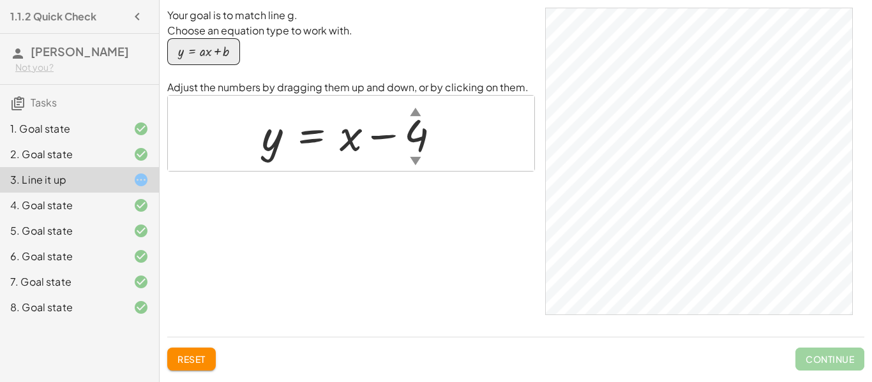
click at [432, 133] on div at bounding box center [356, 133] width 202 height 57
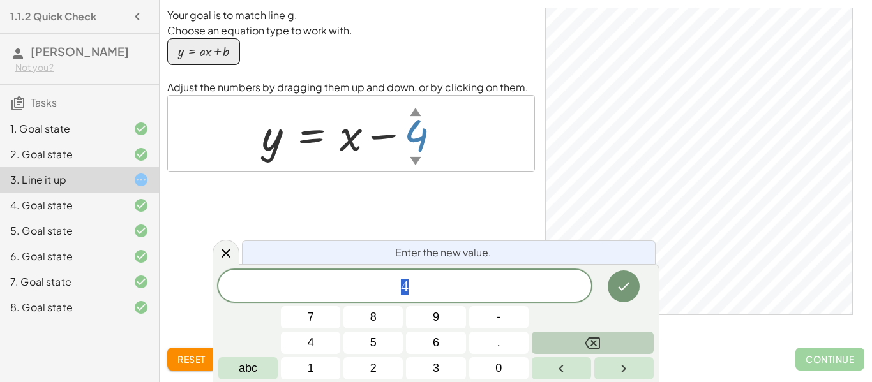
click at [608, 349] on button "Backspace" at bounding box center [593, 343] width 122 height 22
click at [217, 257] on div at bounding box center [226, 252] width 27 height 25
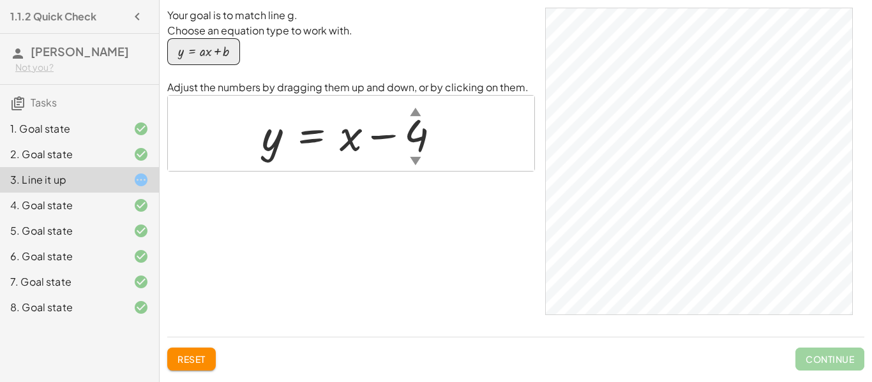
click at [410, 109] on div "▲" at bounding box center [415, 111] width 11 height 16
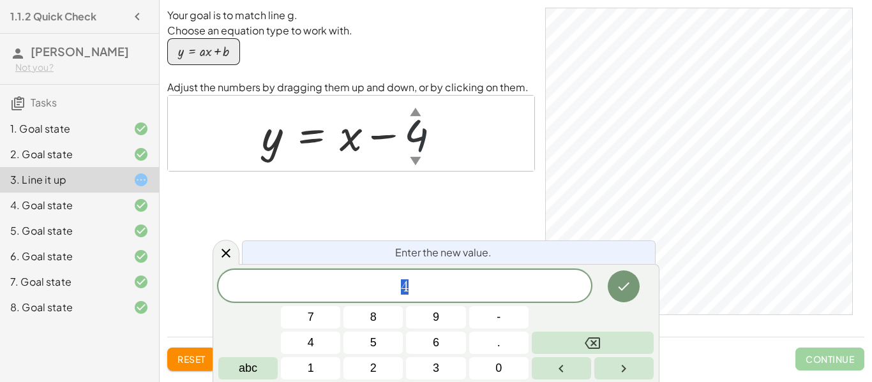
scroll to position [12, 0]
click at [415, 112] on div "▲" at bounding box center [415, 111] width 11 height 16
click at [426, 290] on span "4" at bounding box center [404, 287] width 373 height 18
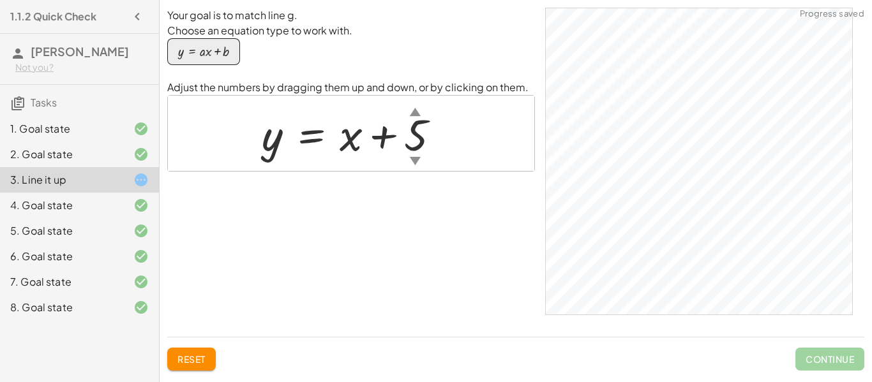
click at [412, 138] on div at bounding box center [355, 133] width 201 height 57
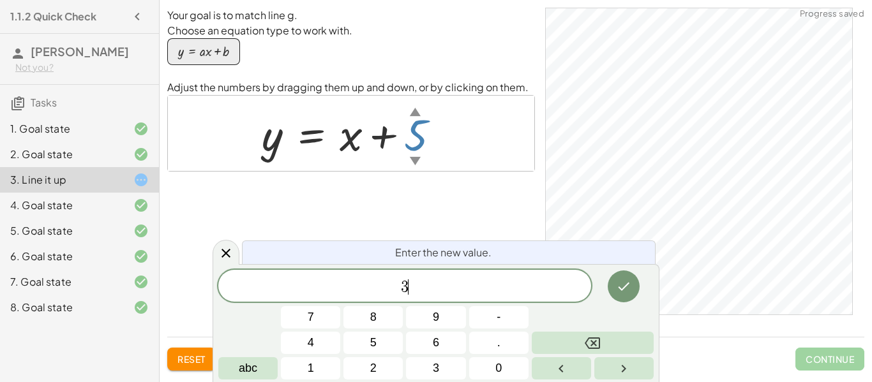
scroll to position [15, 0]
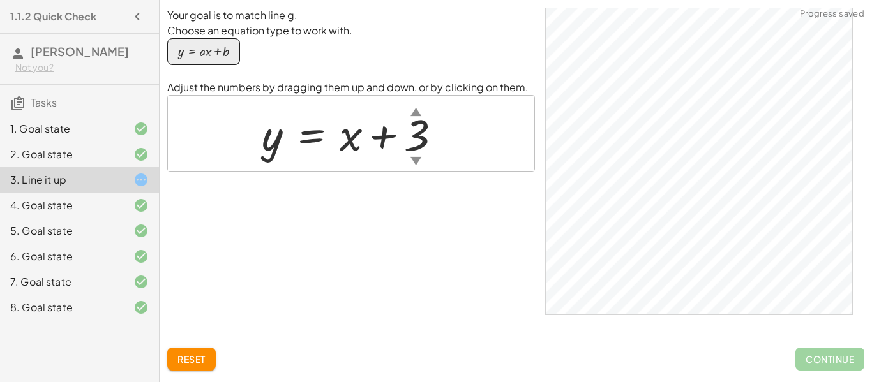
click at [412, 138] on div at bounding box center [356, 133] width 202 height 57
click at [416, 129] on div at bounding box center [355, 133] width 201 height 57
click at [416, 131] on div at bounding box center [356, 133] width 202 height 57
click at [346, 126] on div at bounding box center [356, 133] width 202 height 57
click at [347, 132] on div at bounding box center [356, 133] width 202 height 57
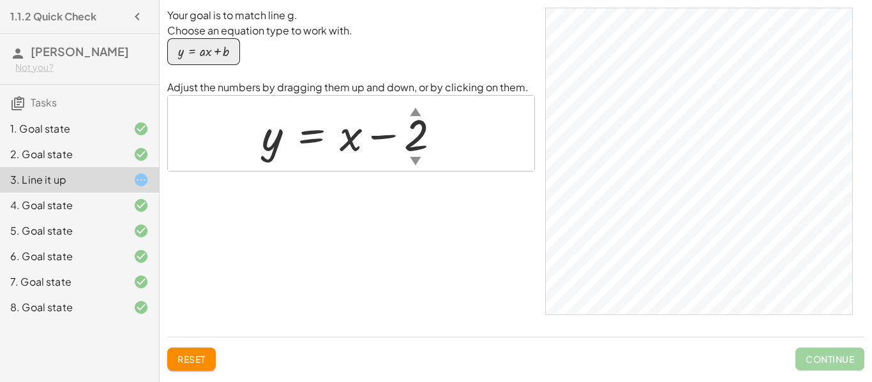
click at [279, 140] on div at bounding box center [356, 133] width 202 height 57
click at [346, 146] on div at bounding box center [356, 133] width 202 height 57
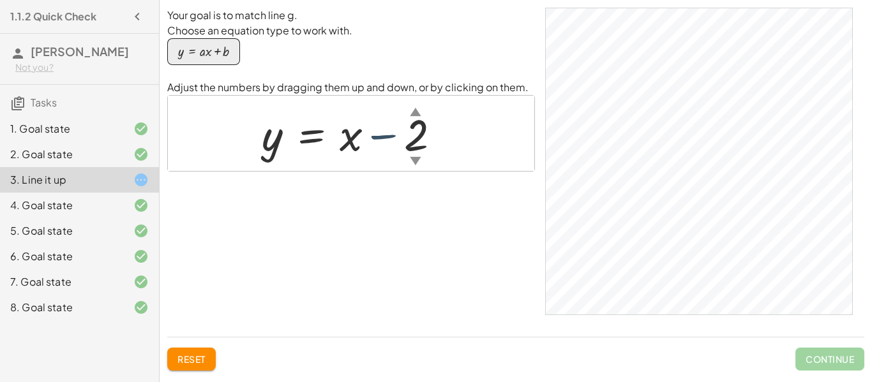
drag, startPoint x: 382, startPoint y: 140, endPoint x: 341, endPoint y: 144, distance: 41.7
click at [341, 144] on div at bounding box center [356, 133] width 202 height 57
click at [197, 55] on div "button" at bounding box center [203, 52] width 51 height 14
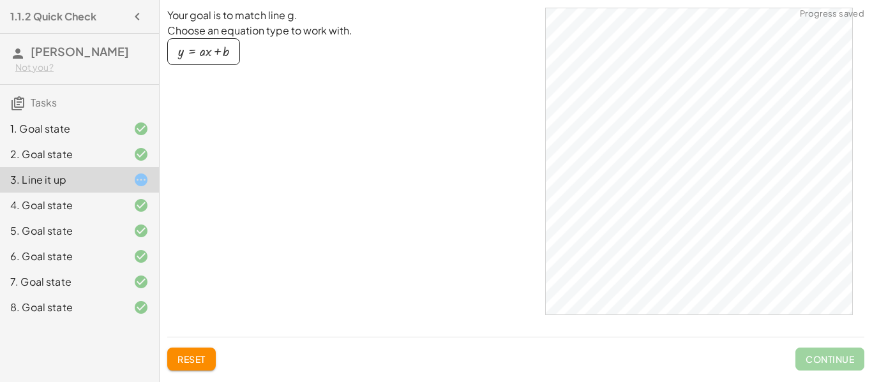
click at [197, 57] on div "button" at bounding box center [203, 52] width 51 height 14
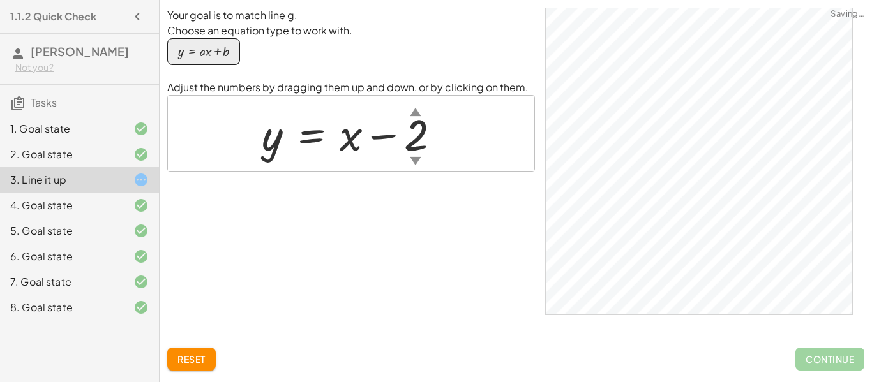
click at [197, 57] on div "button" at bounding box center [203, 52] width 51 height 14
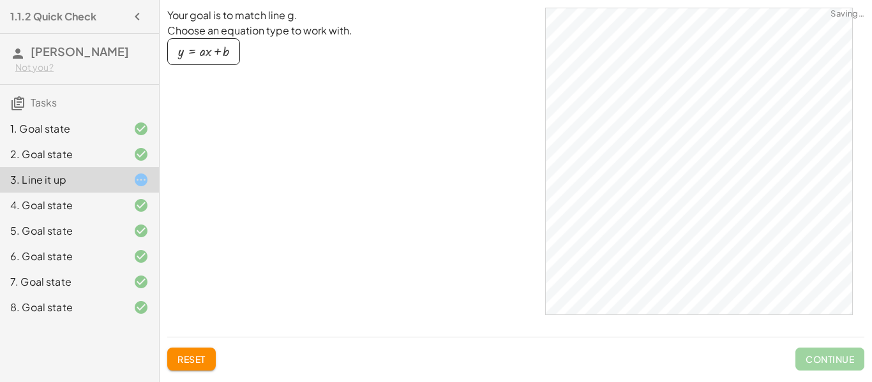
click at [197, 57] on div "button" at bounding box center [203, 52] width 51 height 14
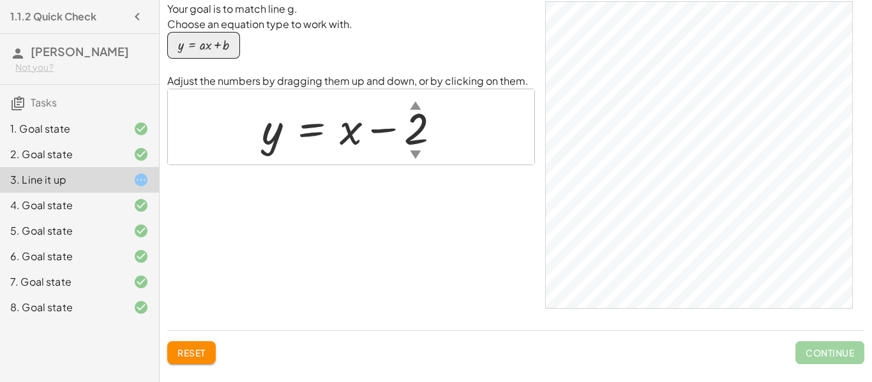
scroll to position [0, 0]
